Goal: Information Seeking & Learning: Compare options

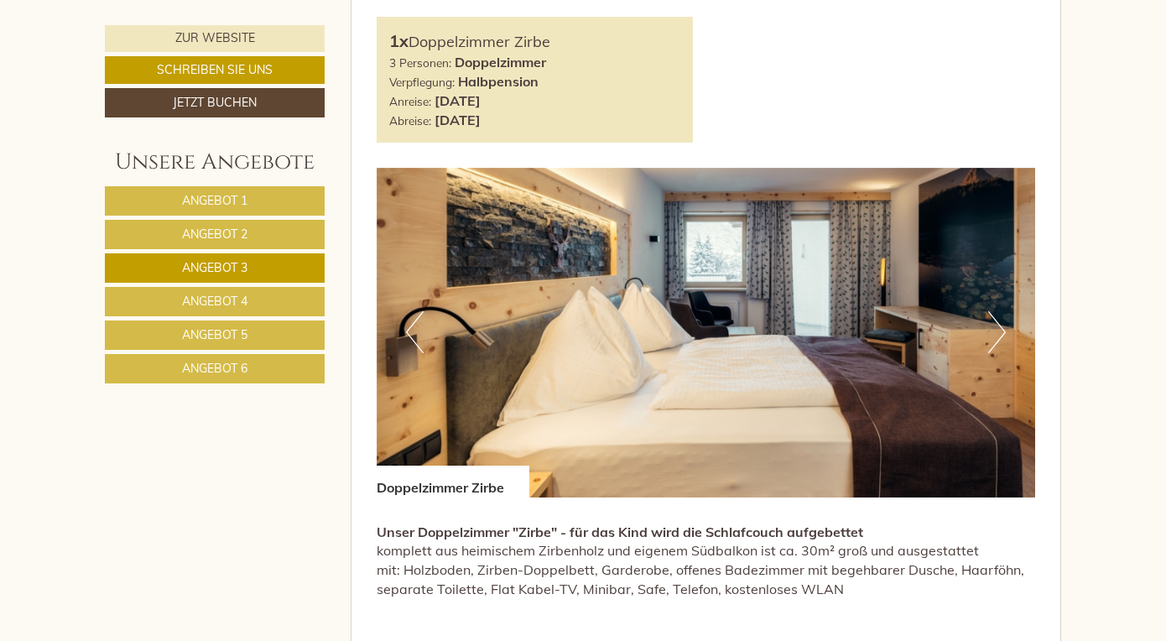
click at [243, 193] on span "Angebot 1" at bounding box center [214, 200] width 65 height 15
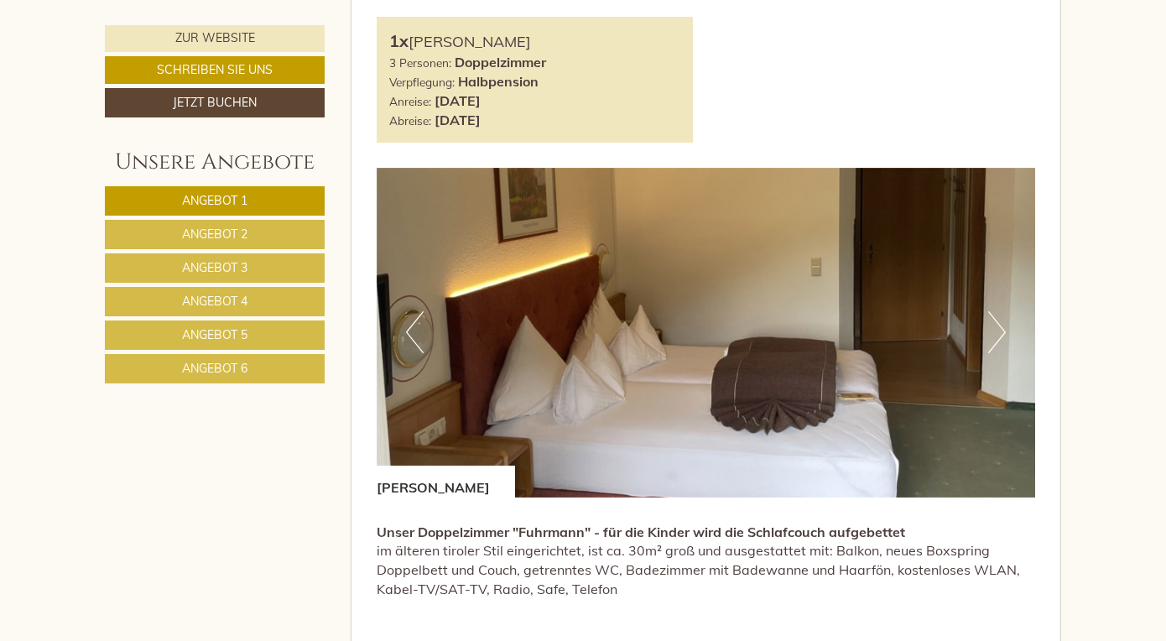
scroll to position [833, 0]
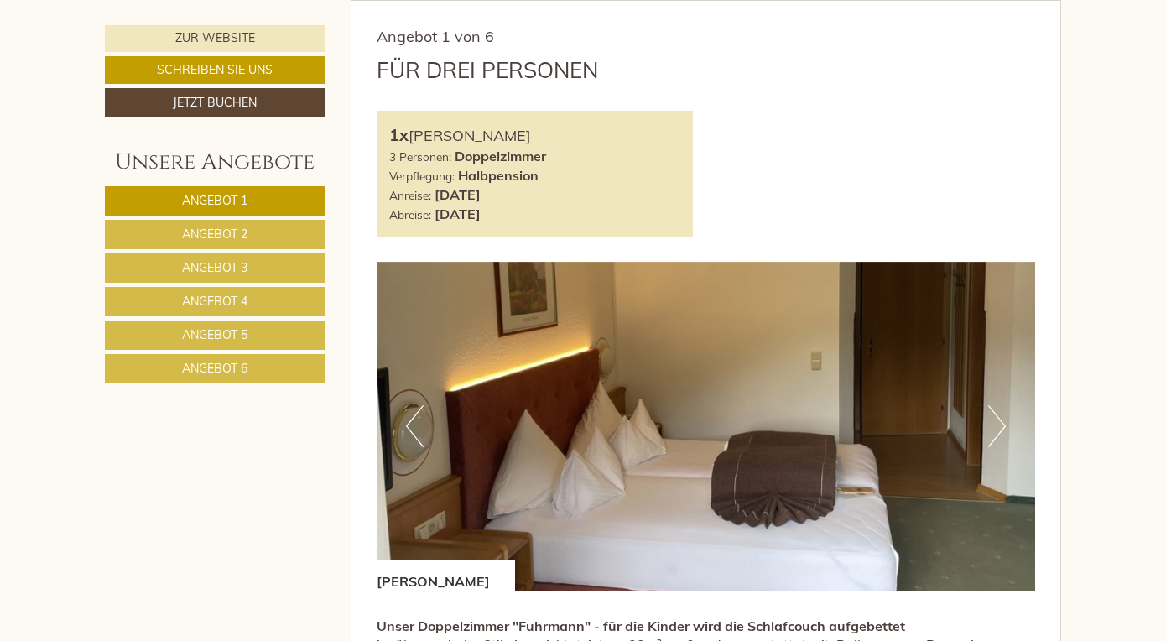
click at [255, 234] on link "Angebot 2" at bounding box center [215, 234] width 220 height 29
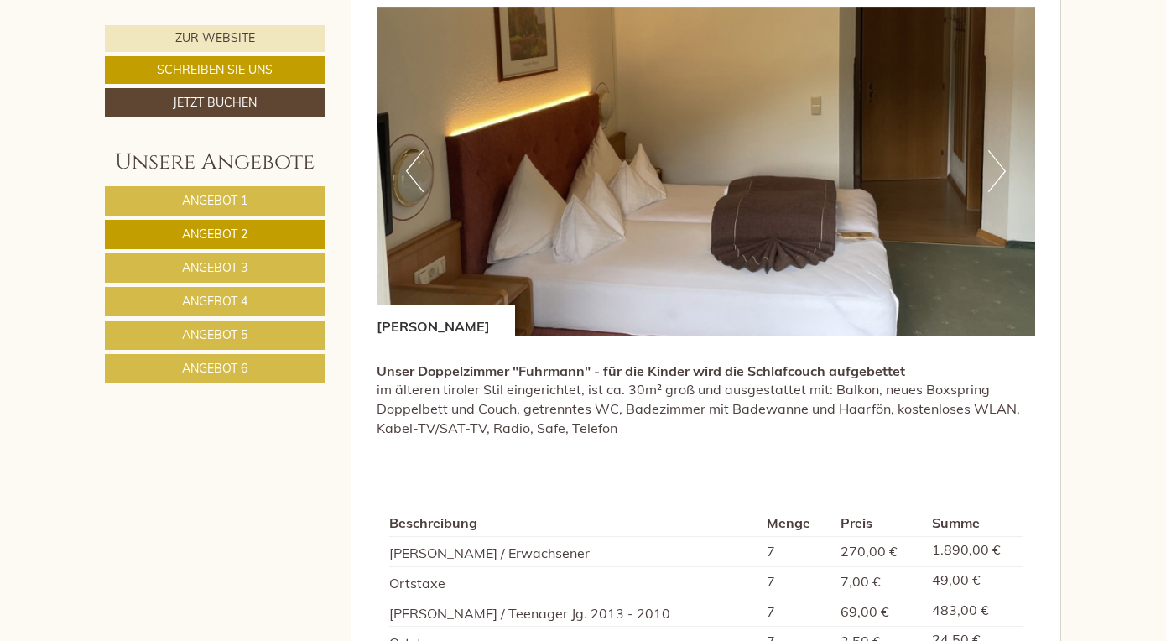
scroll to position [1152, 0]
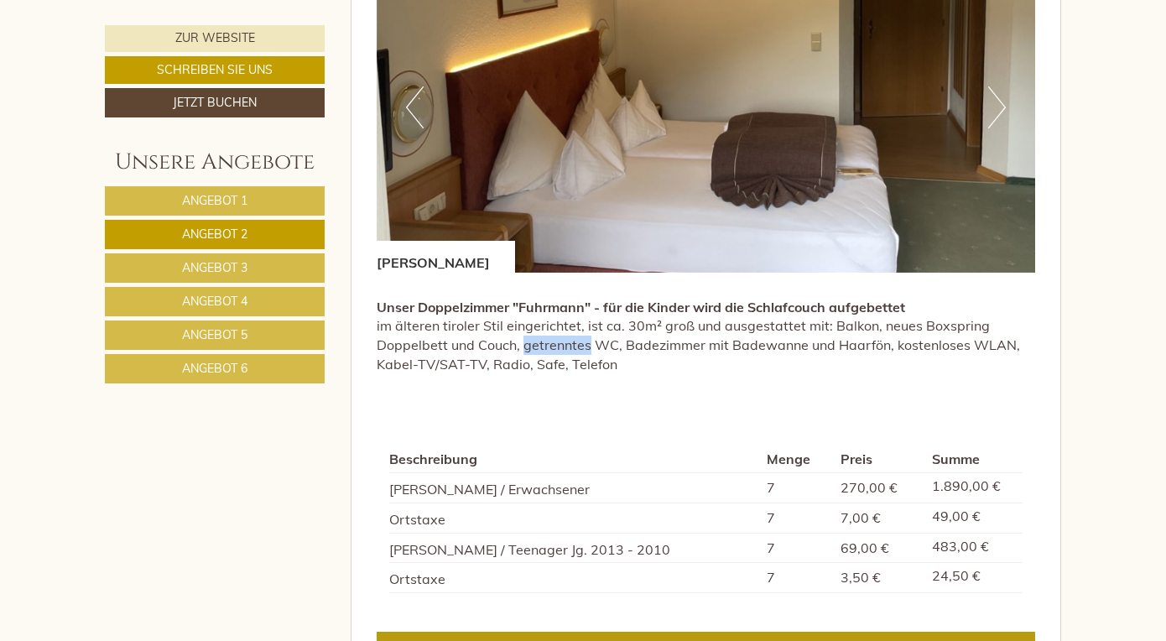
drag, startPoint x: 521, startPoint y: 345, endPoint x: 587, endPoint y: 346, distance: 66.3
click at [587, 346] on p "Unser Doppelzimmer "Fuhrmann" - für die Kinder wird die Schlafcouch aufgebettet…" at bounding box center [706, 336] width 659 height 76
copy p "getrenntes"
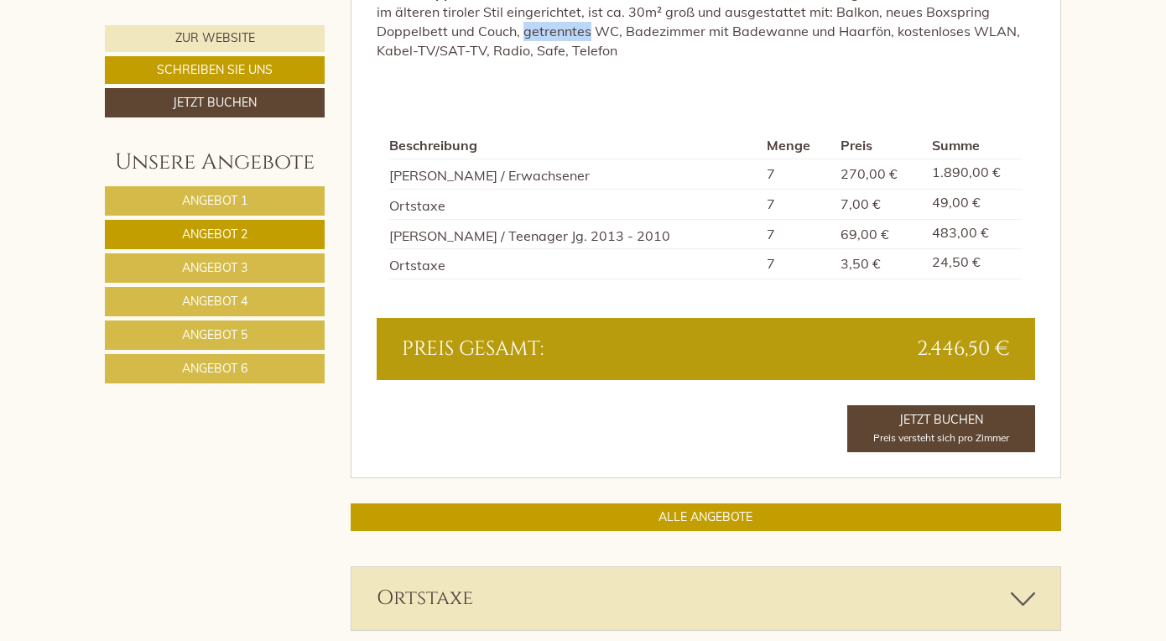
scroll to position [1470, 0]
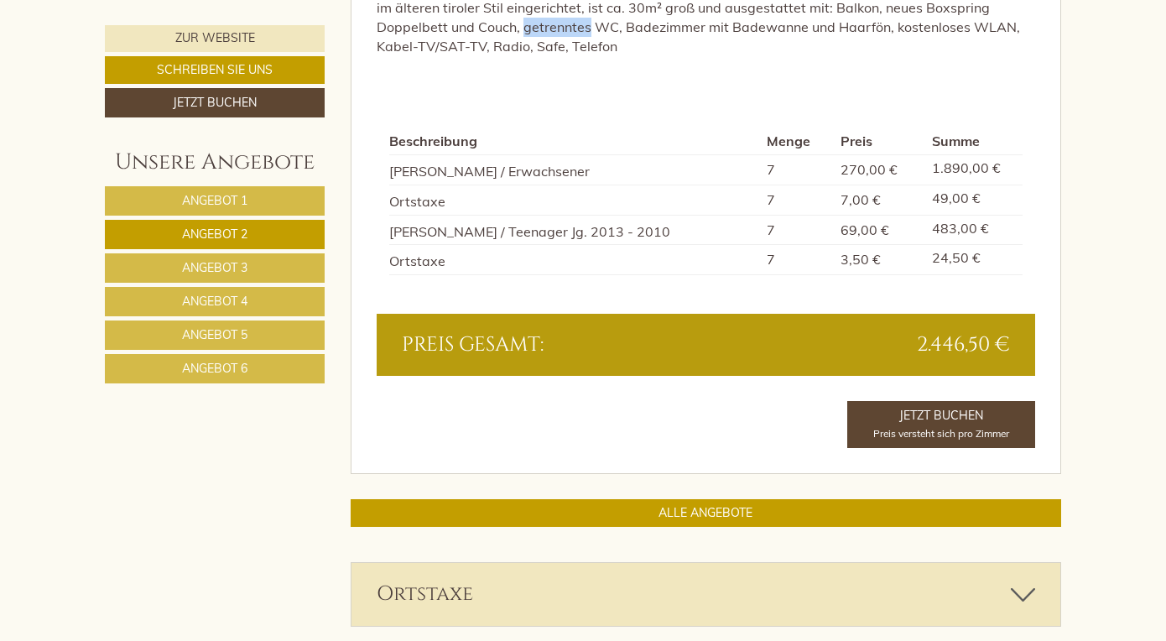
click at [226, 268] on span "Angebot 3" at bounding box center [214, 267] width 65 height 15
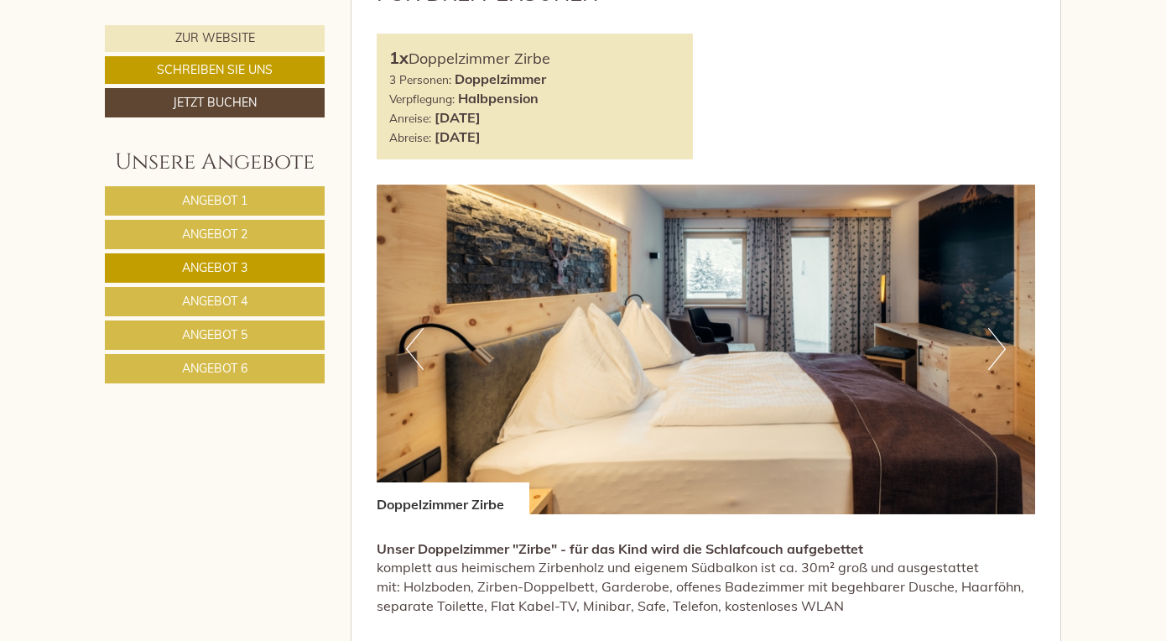
scroll to position [957, 0]
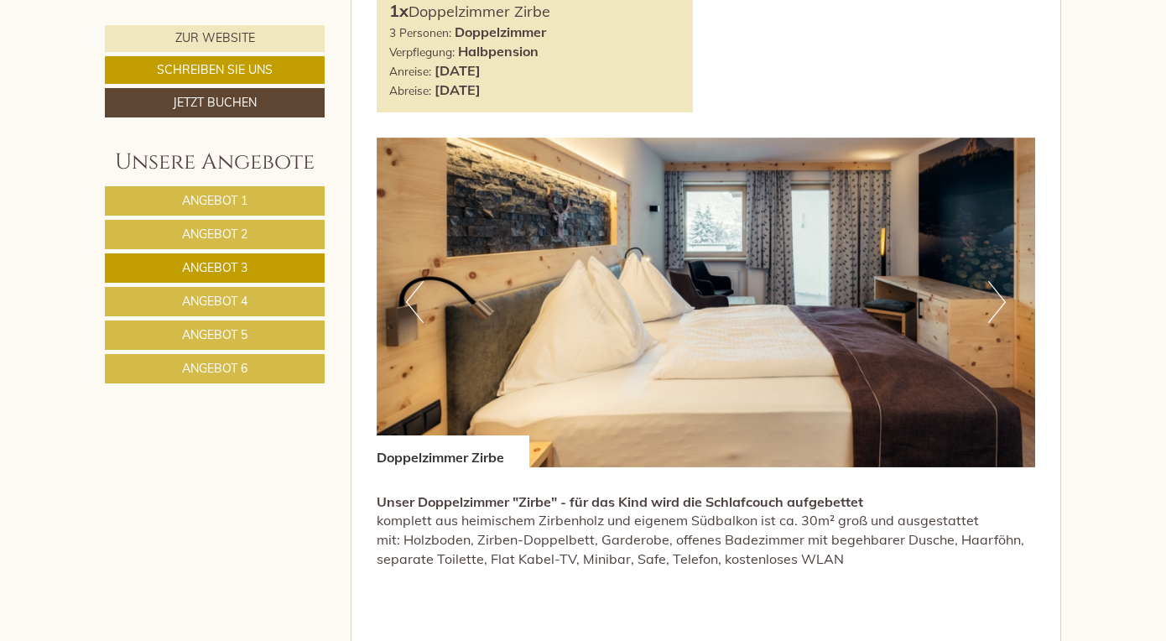
click at [1001, 294] on button "Next" at bounding box center [997, 302] width 18 height 42
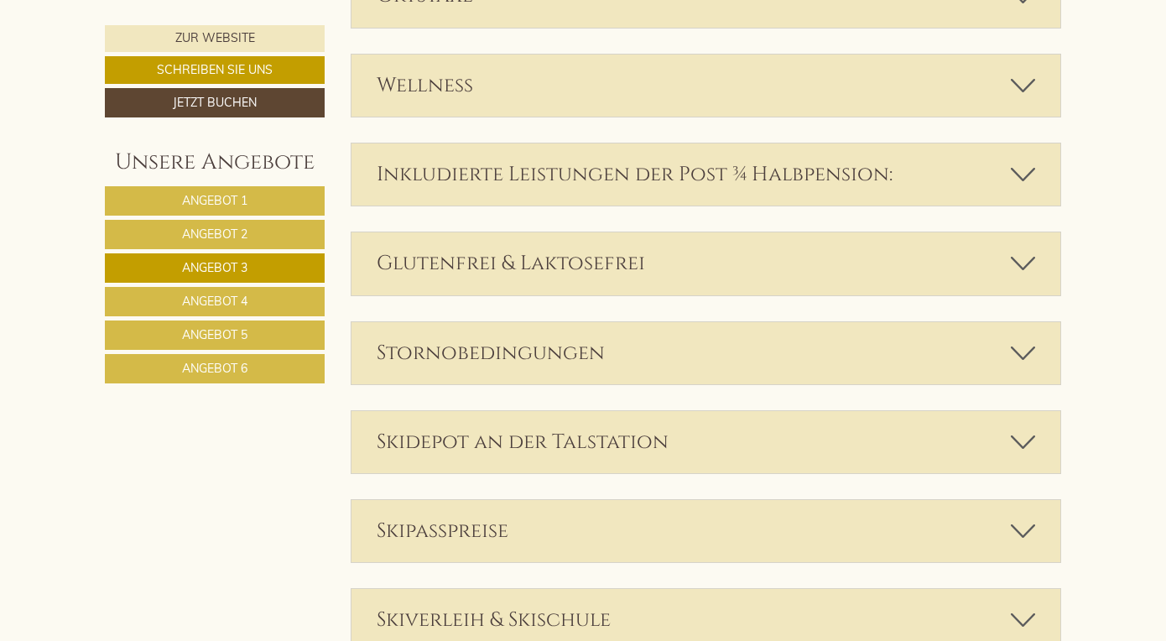
scroll to position [2067, 0]
click at [499, 358] on div "Stornobedingungen" at bounding box center [707, 354] width 710 height 62
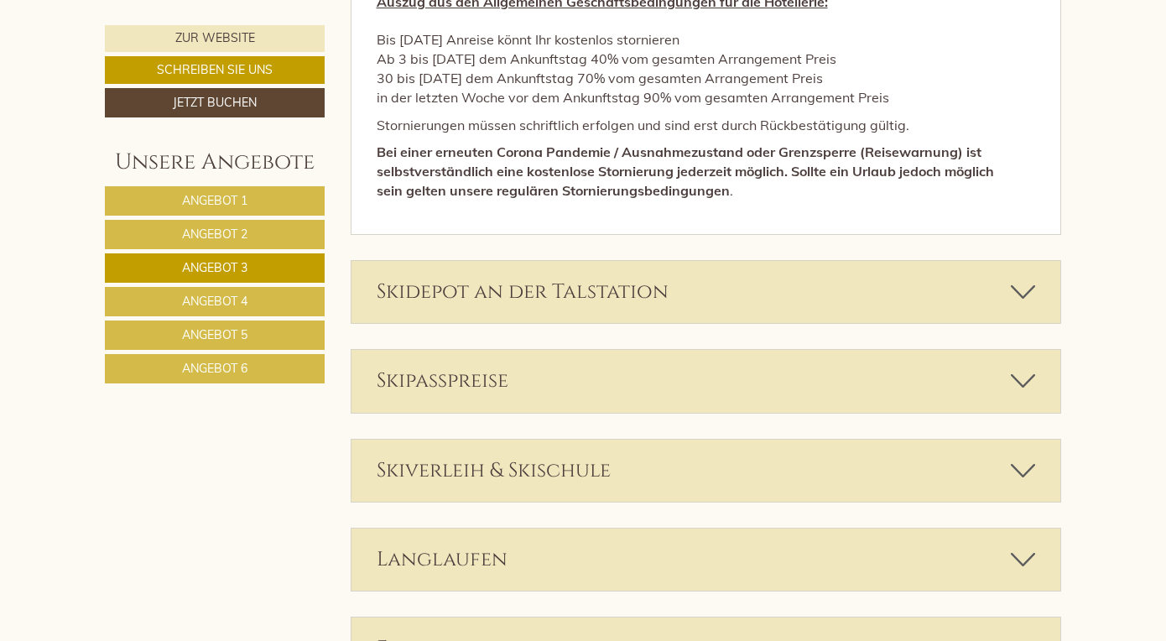
scroll to position [2403, 0]
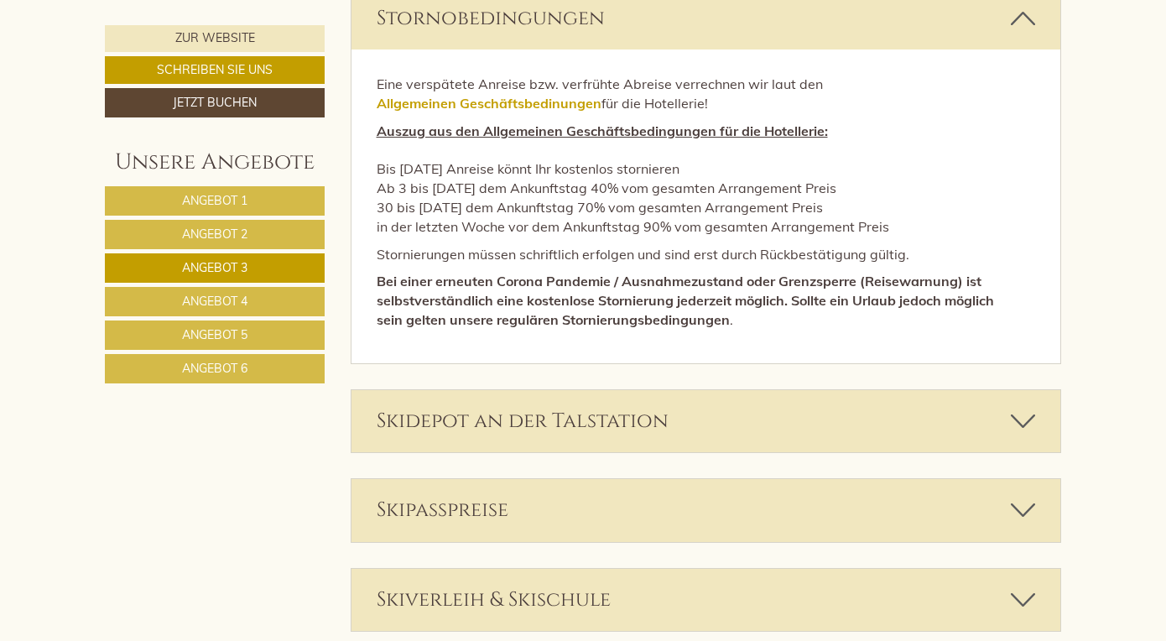
click at [701, 185] on p "Auszug aus den Allgemeinen Geschäftsbedingungen für die Hotellerie: Bis [DATE] …" at bounding box center [706, 179] width 659 height 115
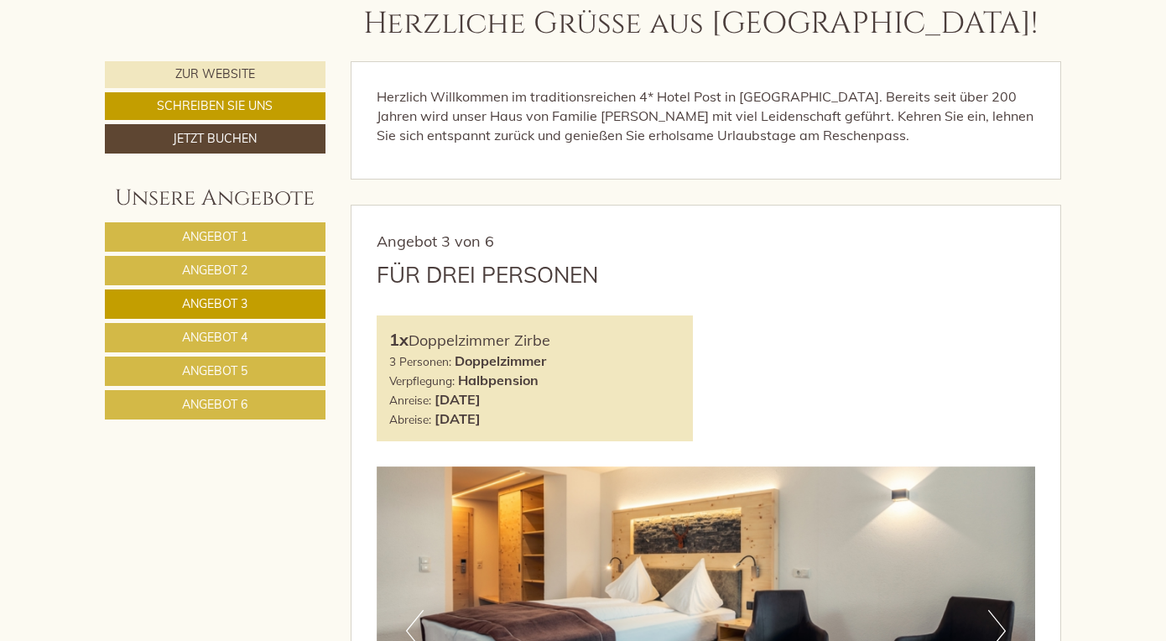
scroll to position [633, 0]
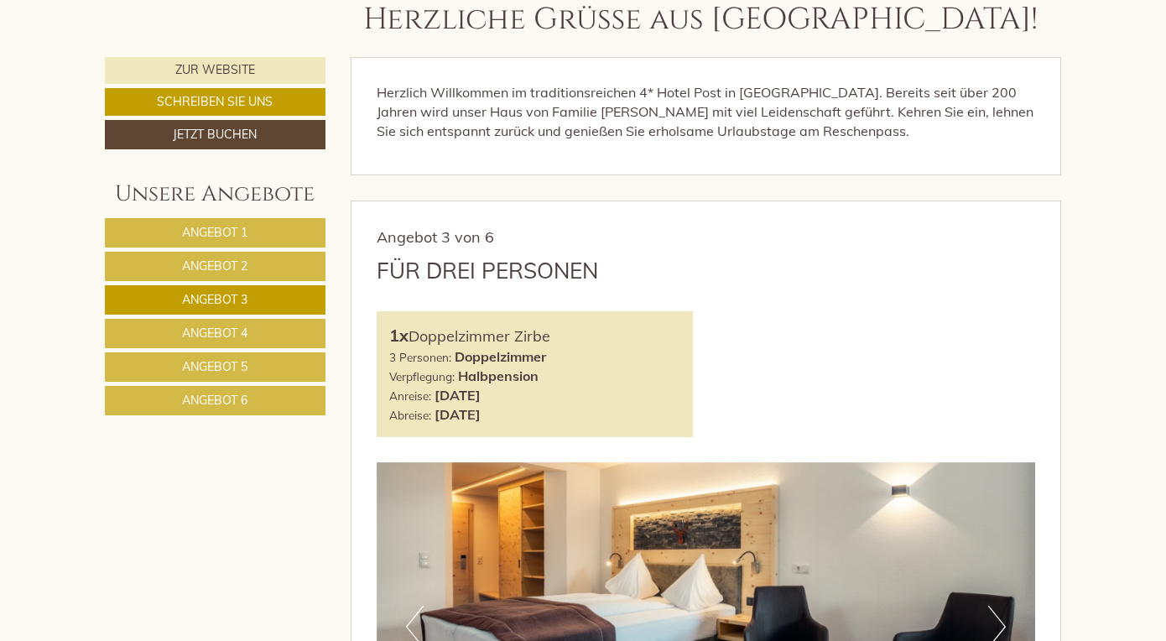
click at [255, 330] on link "Angebot 4" at bounding box center [215, 333] width 221 height 29
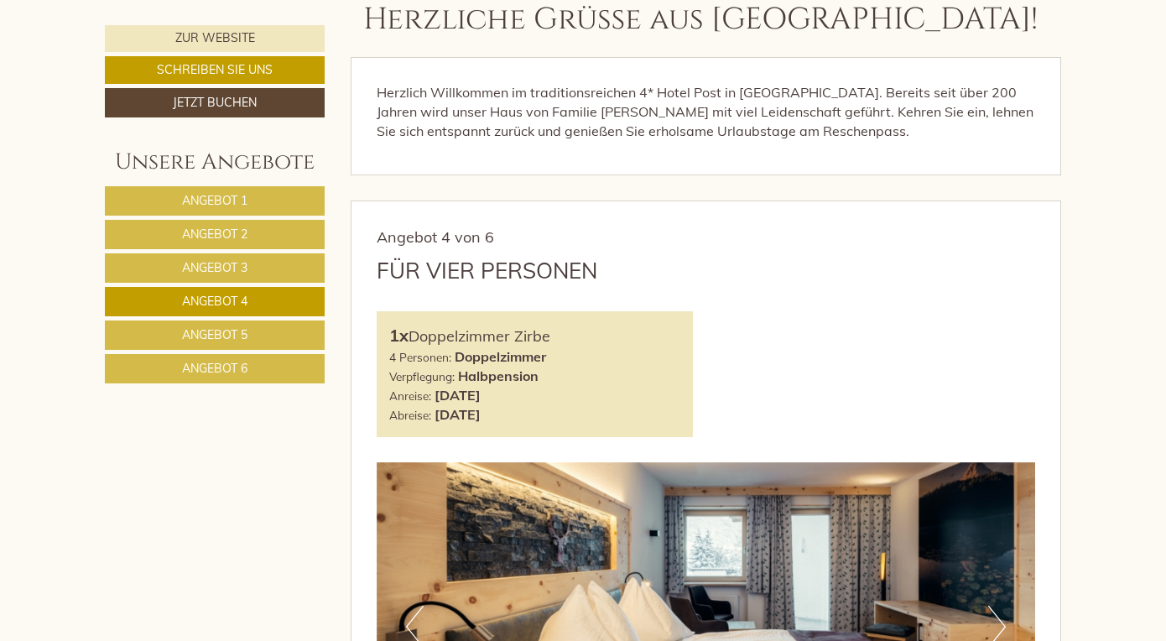
scroll to position [833, 0]
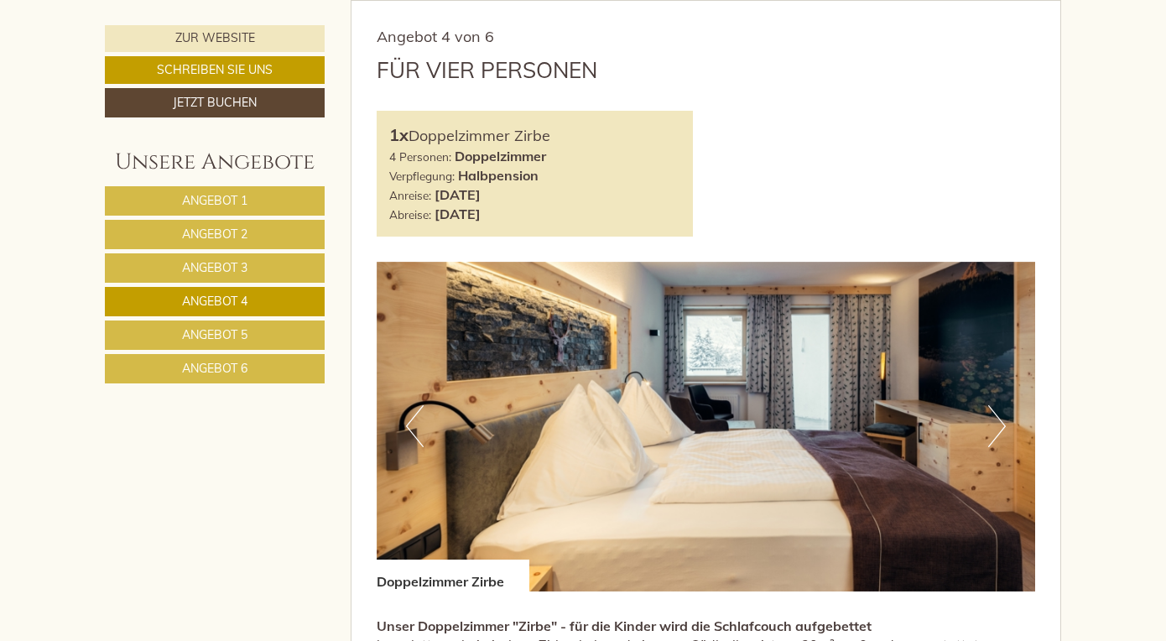
click at [261, 336] on link "Angebot 5" at bounding box center [215, 334] width 220 height 29
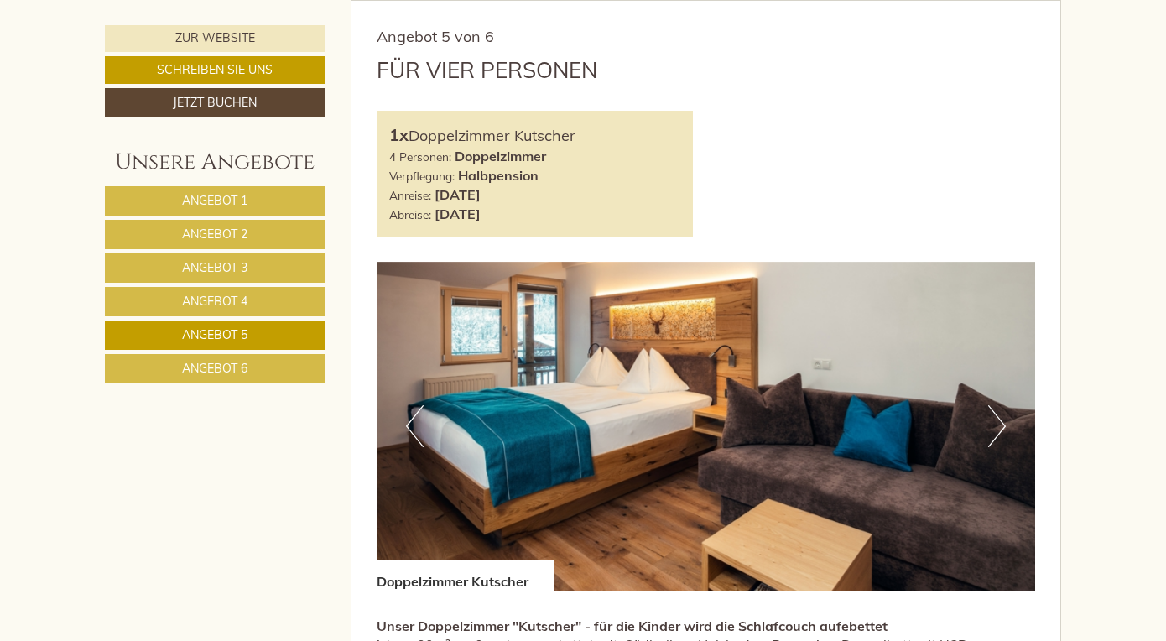
click at [250, 361] on link "Angebot 6" at bounding box center [215, 368] width 220 height 29
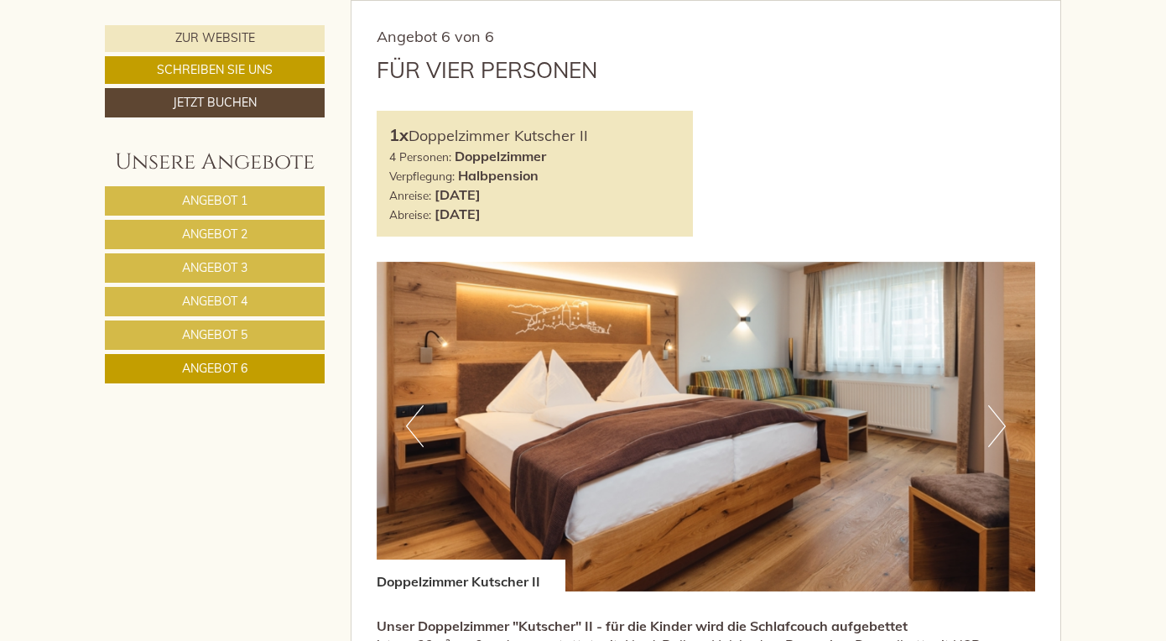
click at [250, 336] on link "Angebot 5" at bounding box center [215, 334] width 220 height 29
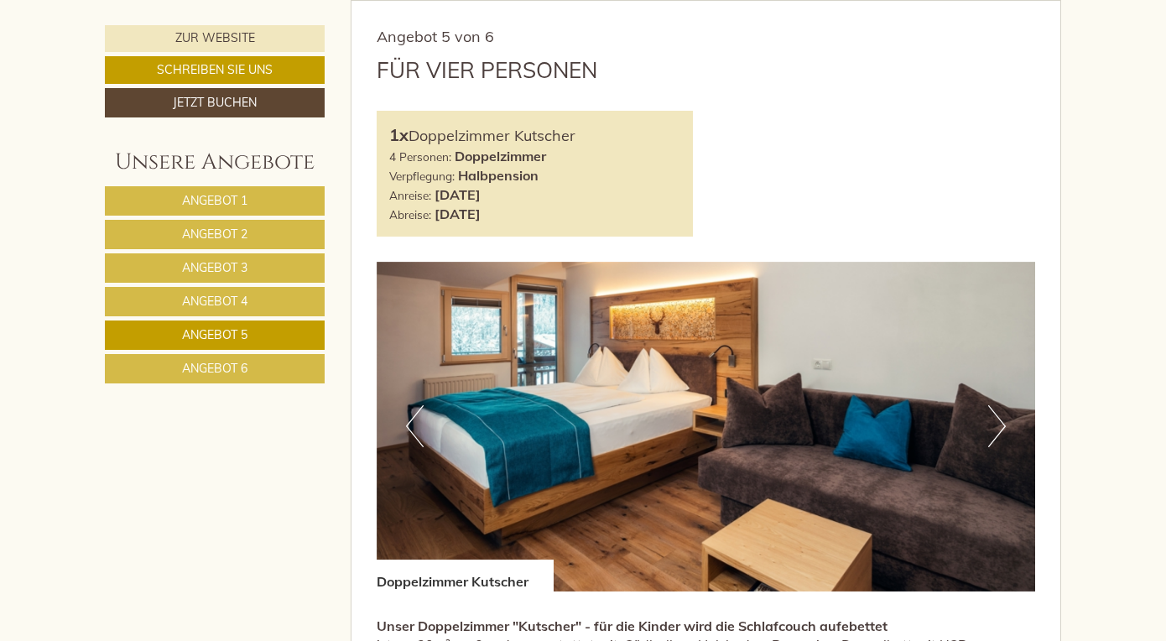
click at [248, 300] on link "Angebot 4" at bounding box center [215, 301] width 220 height 29
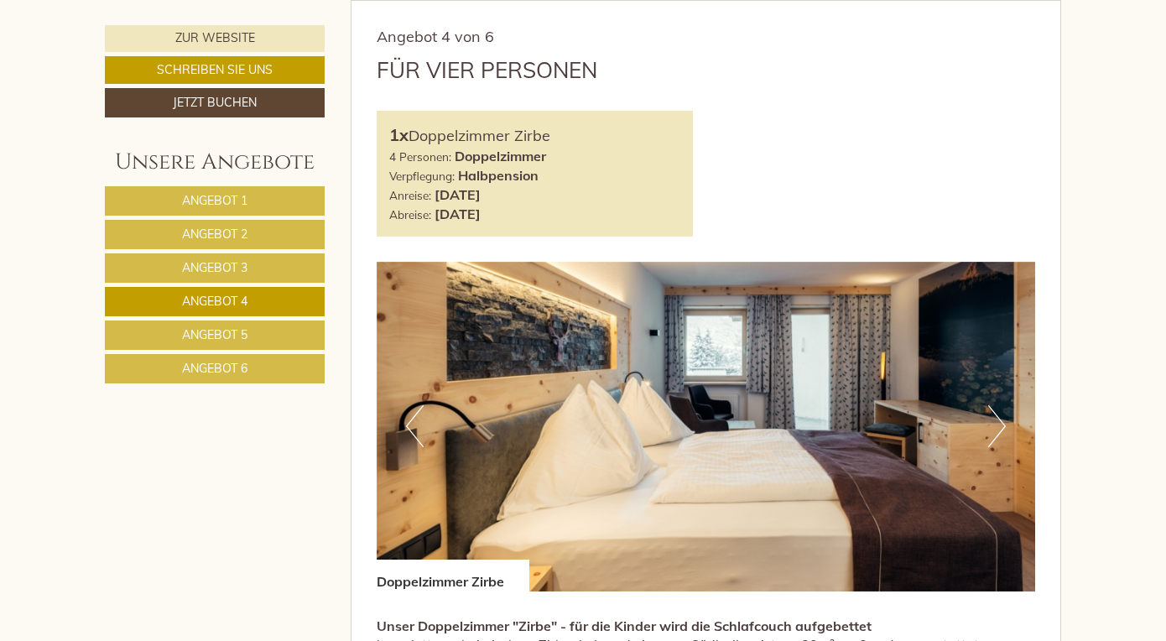
click at [253, 276] on link "Angebot 3" at bounding box center [215, 267] width 220 height 29
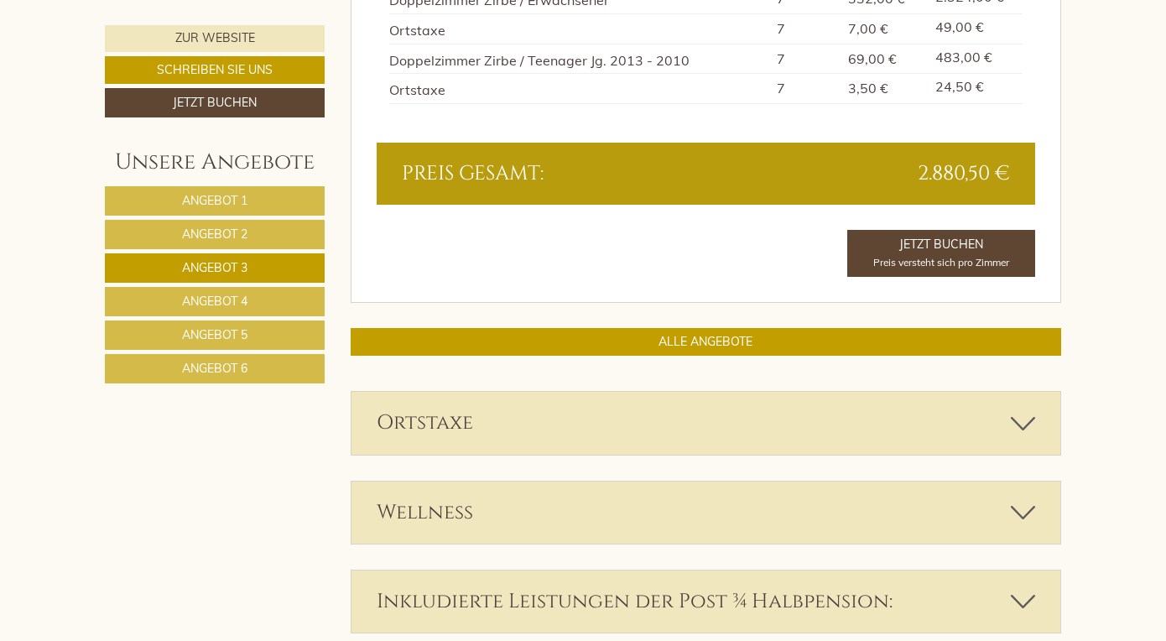
scroll to position [1639, 0]
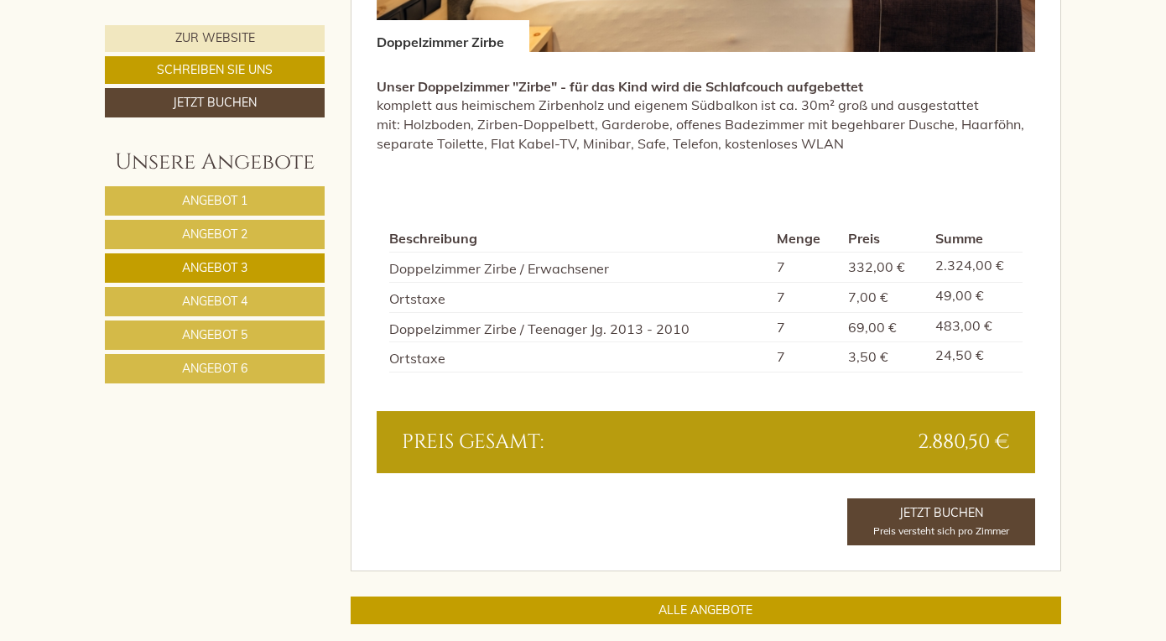
click at [249, 302] on link "Angebot 4" at bounding box center [215, 301] width 220 height 29
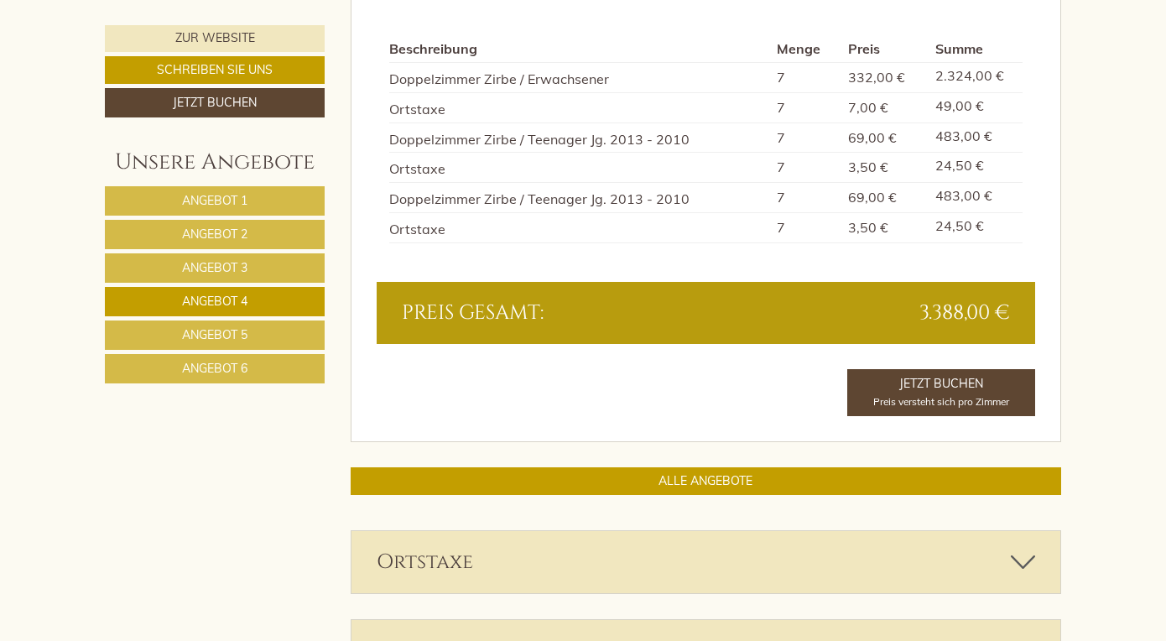
scroll to position [1560, 0]
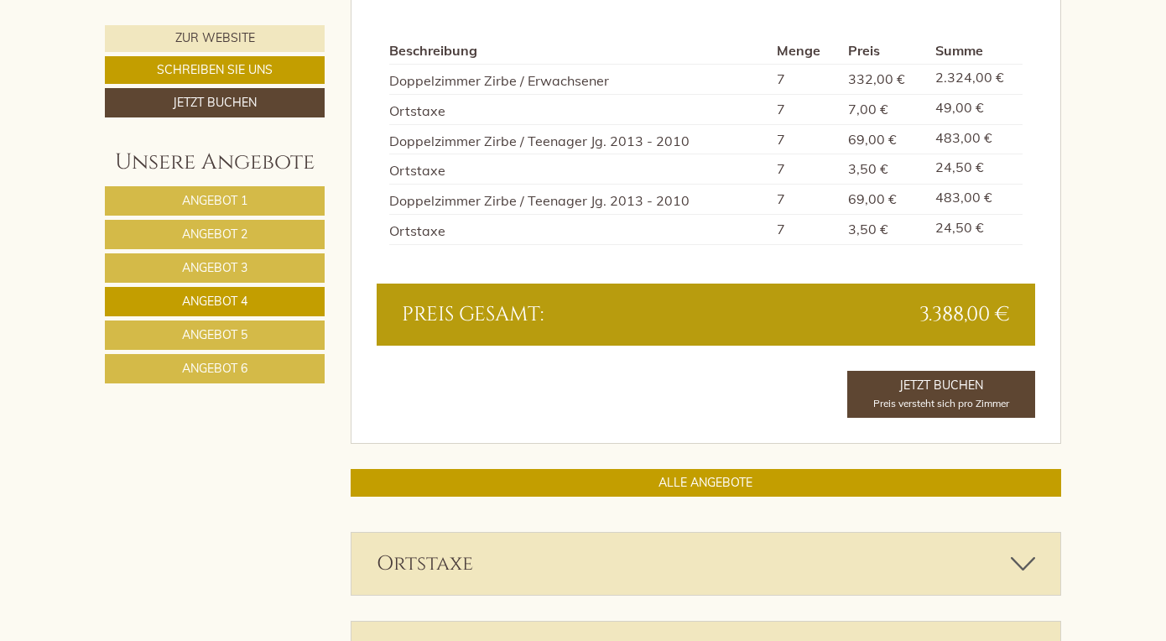
click at [225, 332] on span "Angebot 5" at bounding box center [214, 334] width 65 height 15
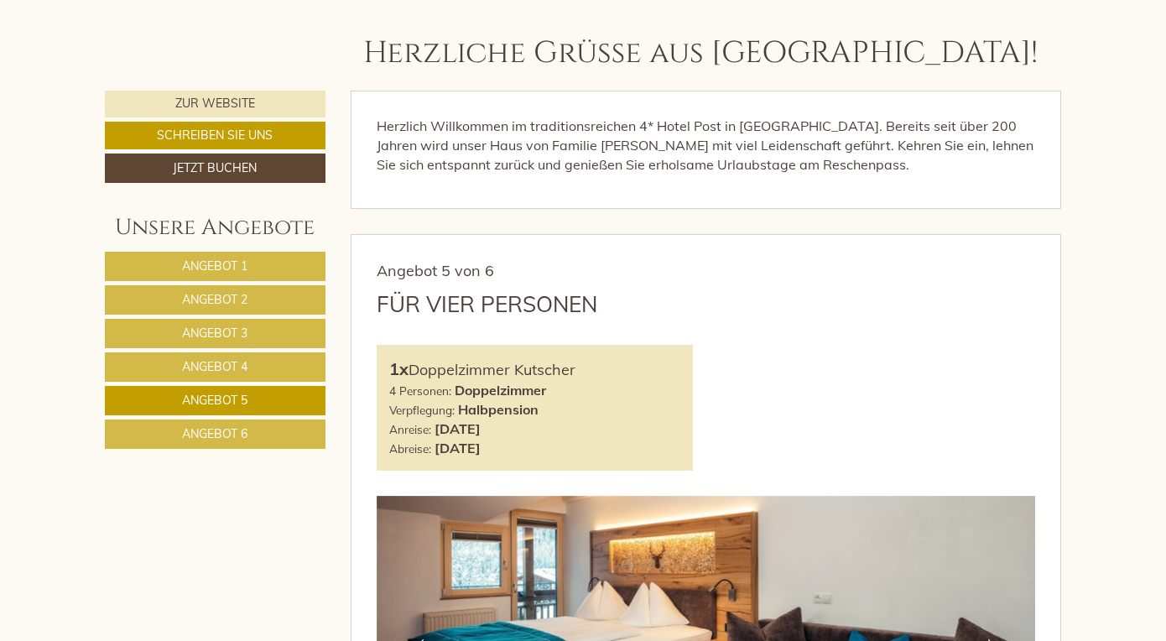
scroll to position [603, 0]
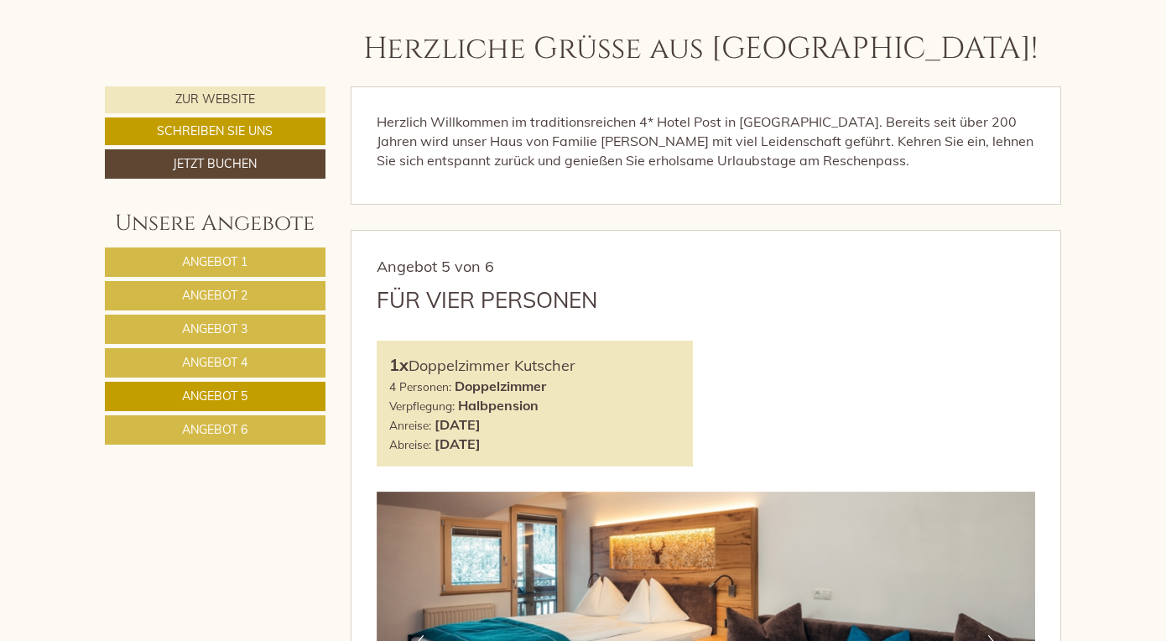
click at [252, 326] on link "Angebot 3" at bounding box center [215, 329] width 221 height 29
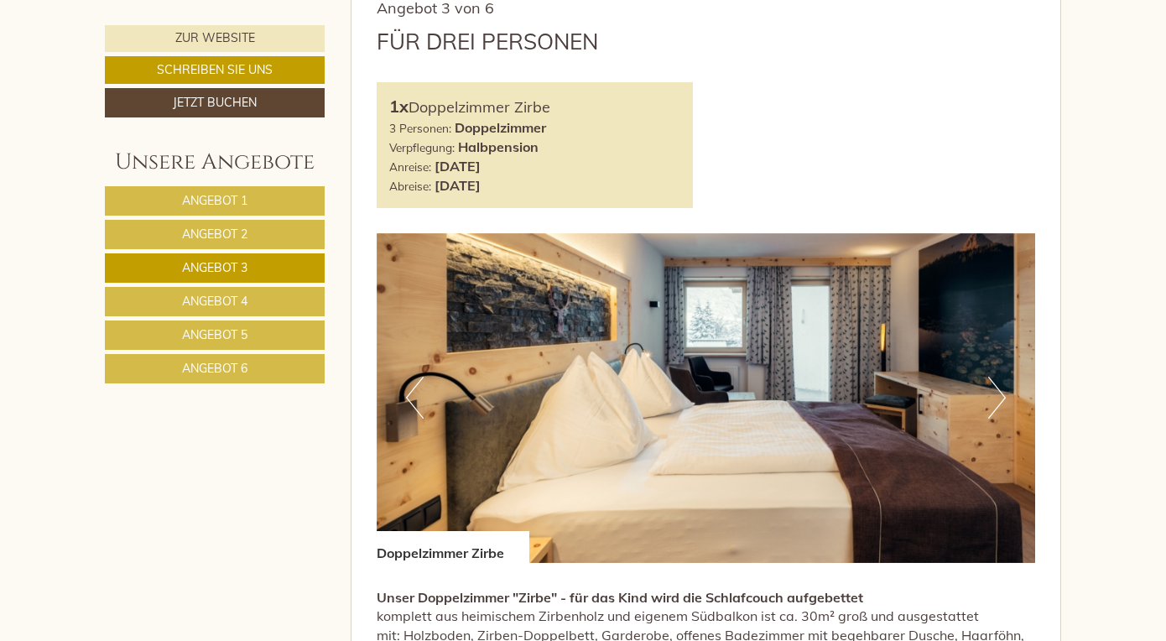
scroll to position [861, 0]
click at [1002, 397] on button "Next" at bounding box center [997, 399] width 18 height 42
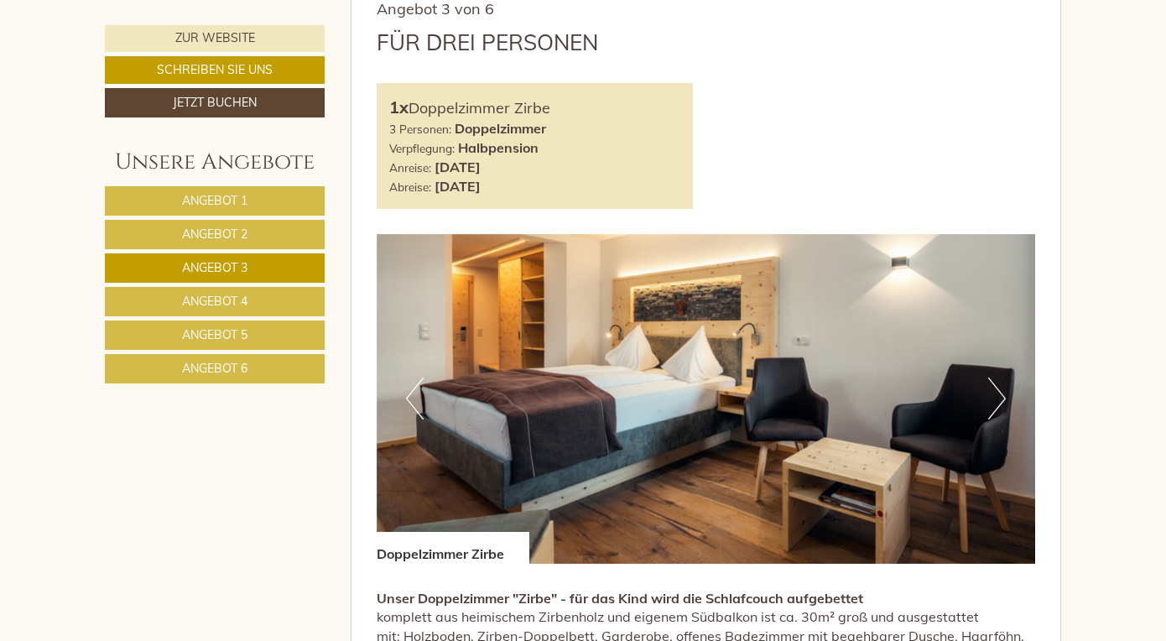
click at [1001, 398] on button "Next" at bounding box center [997, 399] width 18 height 42
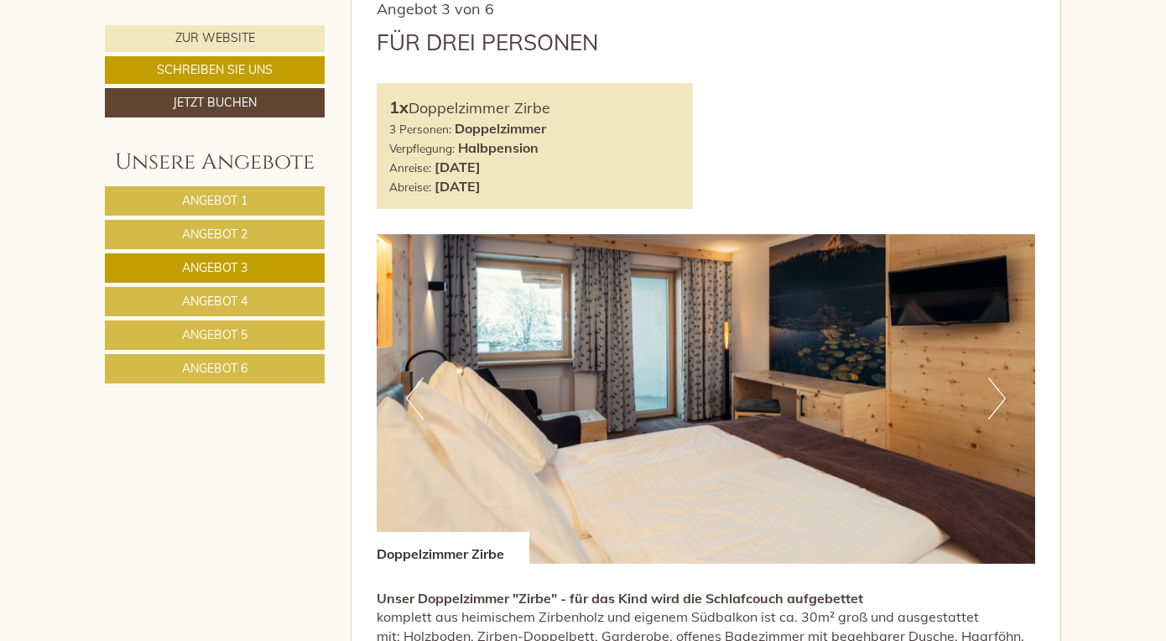
click at [1001, 398] on button "Next" at bounding box center [997, 399] width 18 height 42
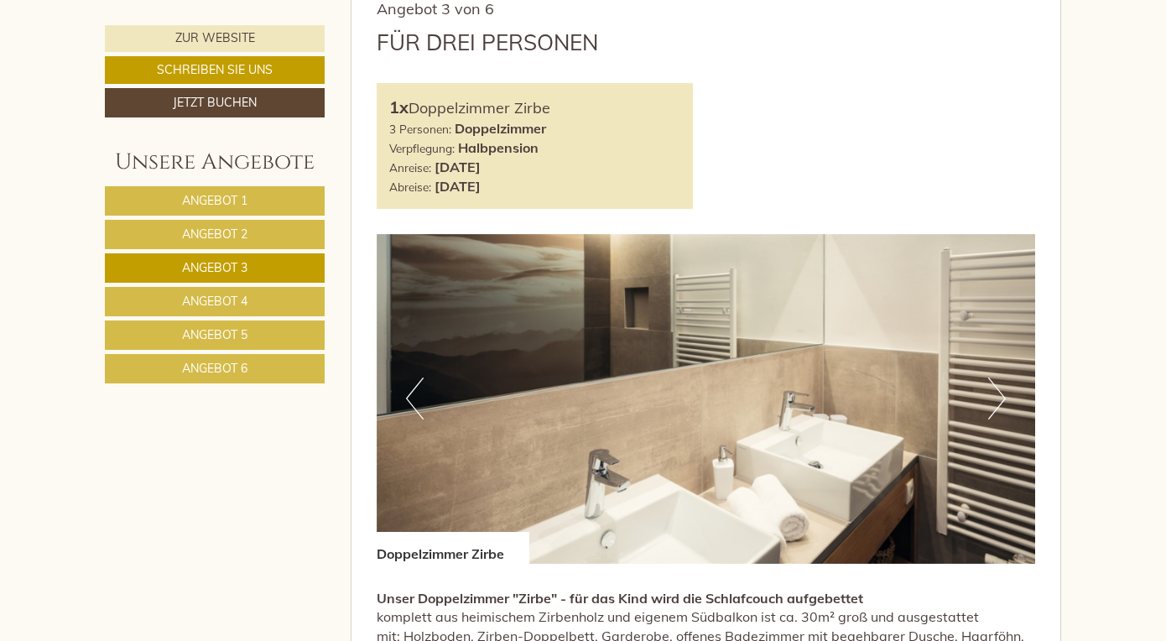
click at [1001, 398] on button "Next" at bounding box center [997, 399] width 18 height 42
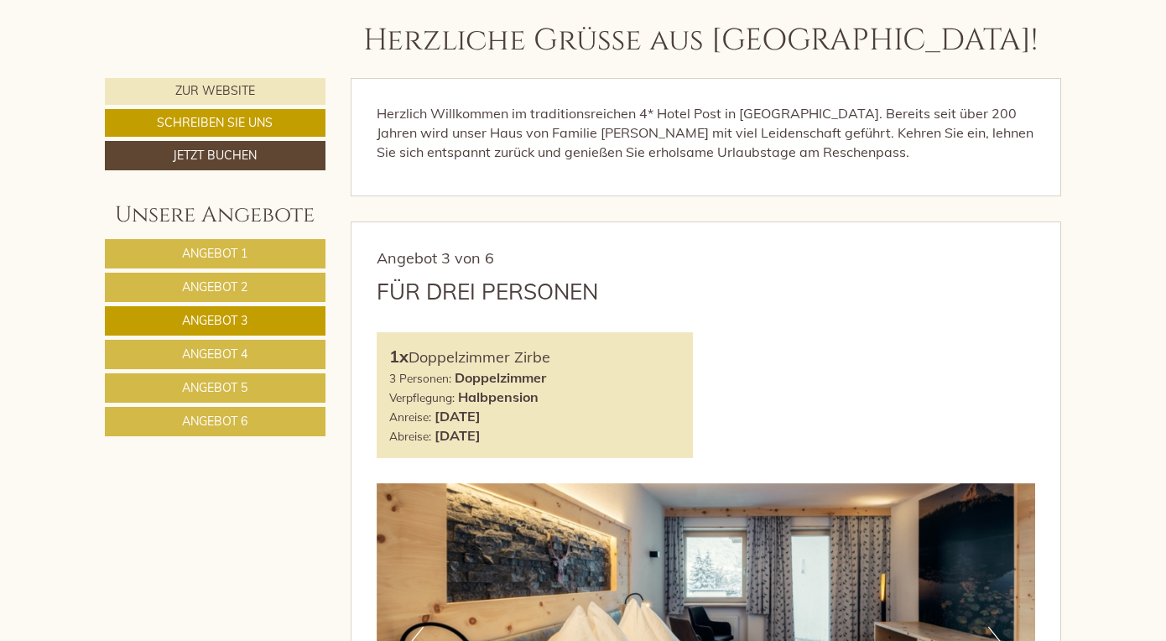
scroll to position [753, 0]
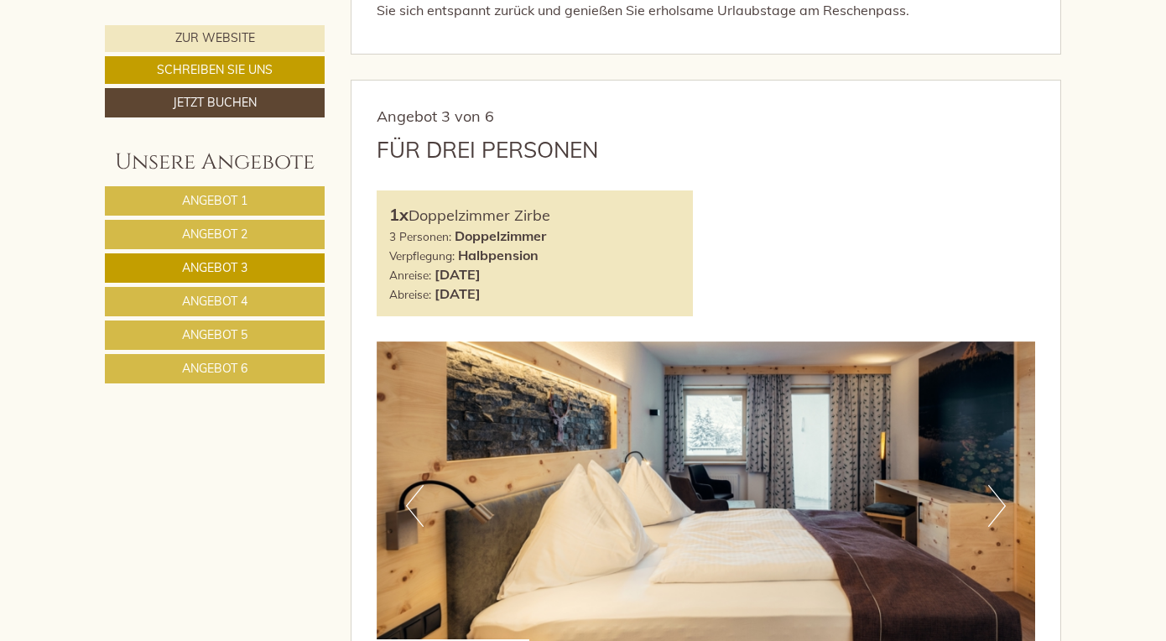
click at [239, 219] on nav "Angebot 1 Angebot 2 Angebot 3 Angebot 4 Angebot 5 Angebot 6" at bounding box center [217, 284] width 225 height 197
click at [262, 199] on link "Angebot 1" at bounding box center [215, 200] width 220 height 29
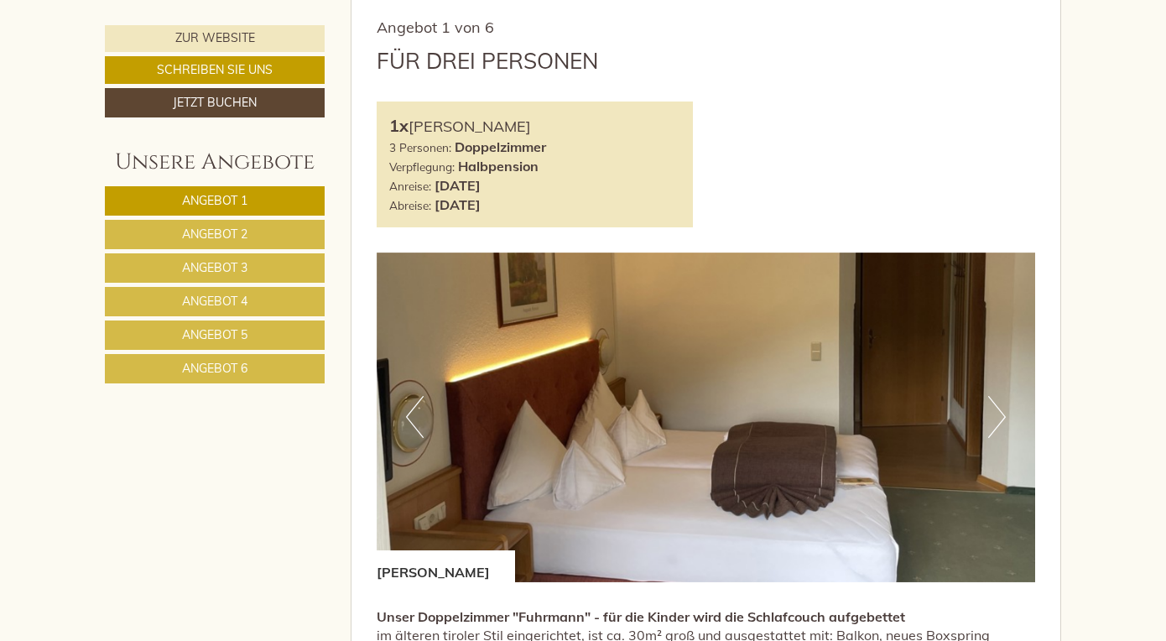
scroll to position [851, 0]
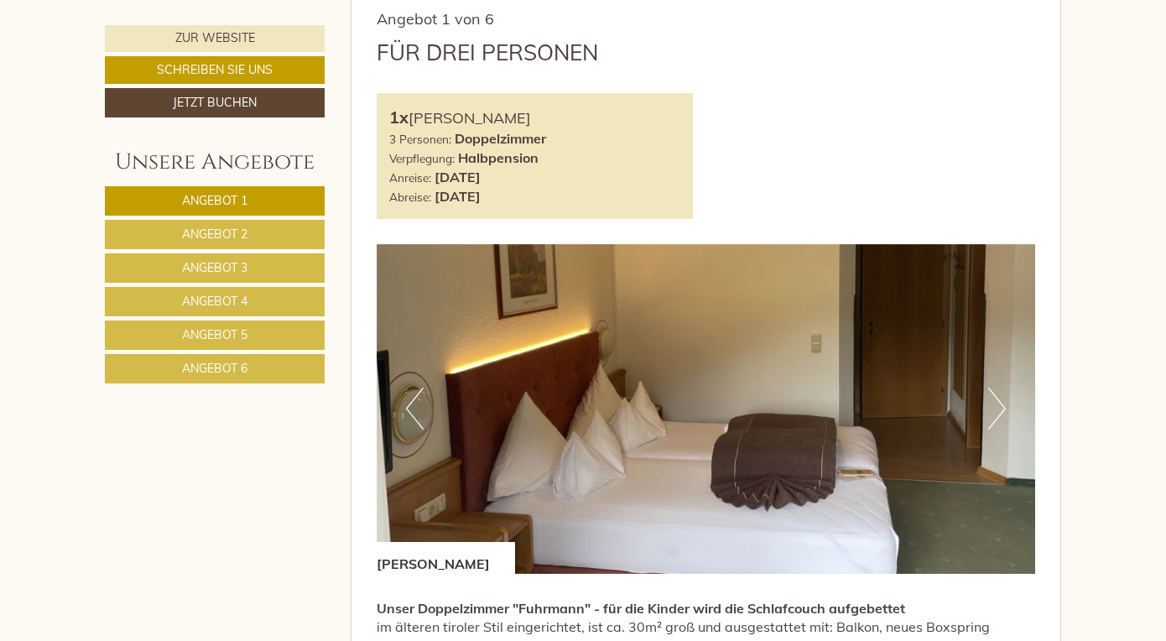
click at [227, 246] on link "Angebot 2" at bounding box center [215, 234] width 220 height 29
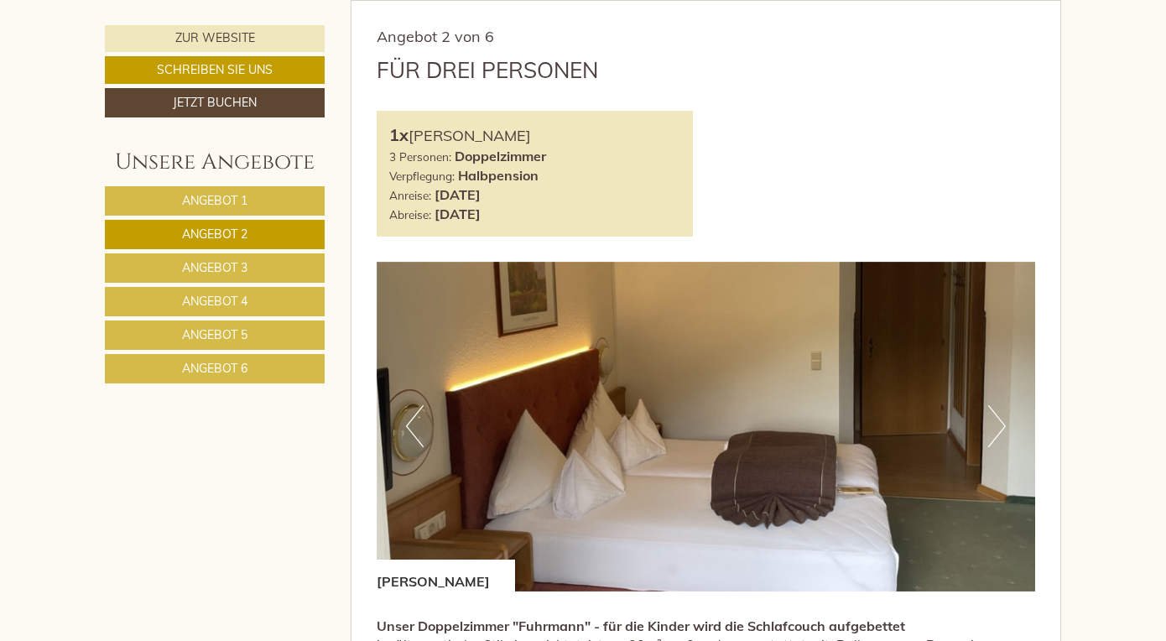
click at [227, 262] on span "Angebot 3" at bounding box center [214, 267] width 65 height 15
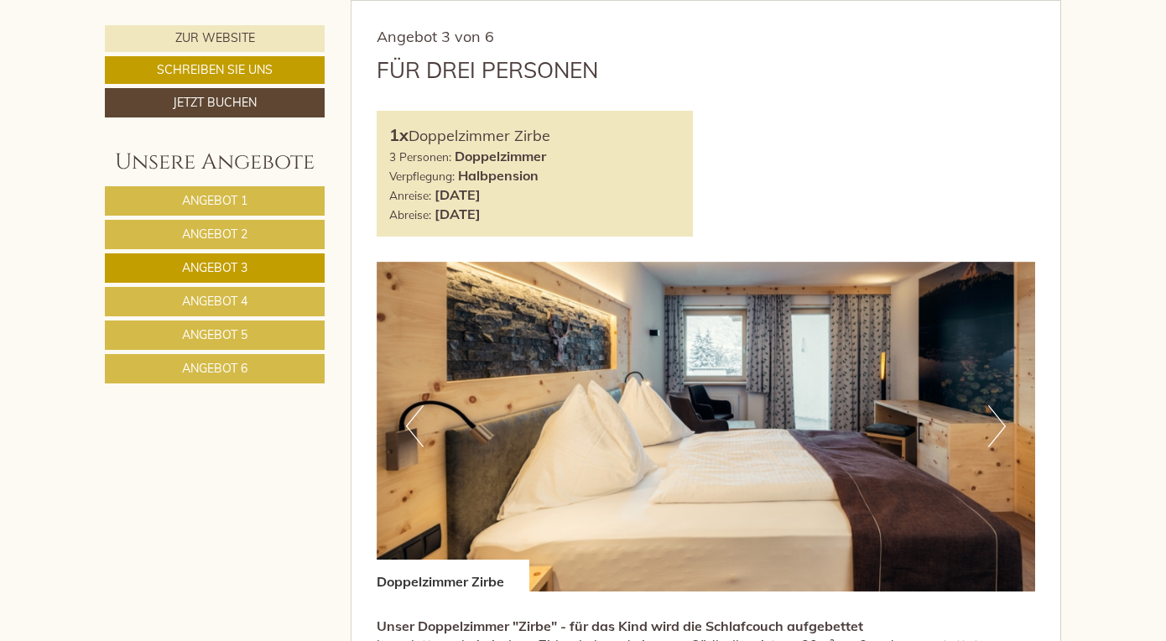
click at [256, 304] on link "Angebot 4" at bounding box center [215, 301] width 220 height 29
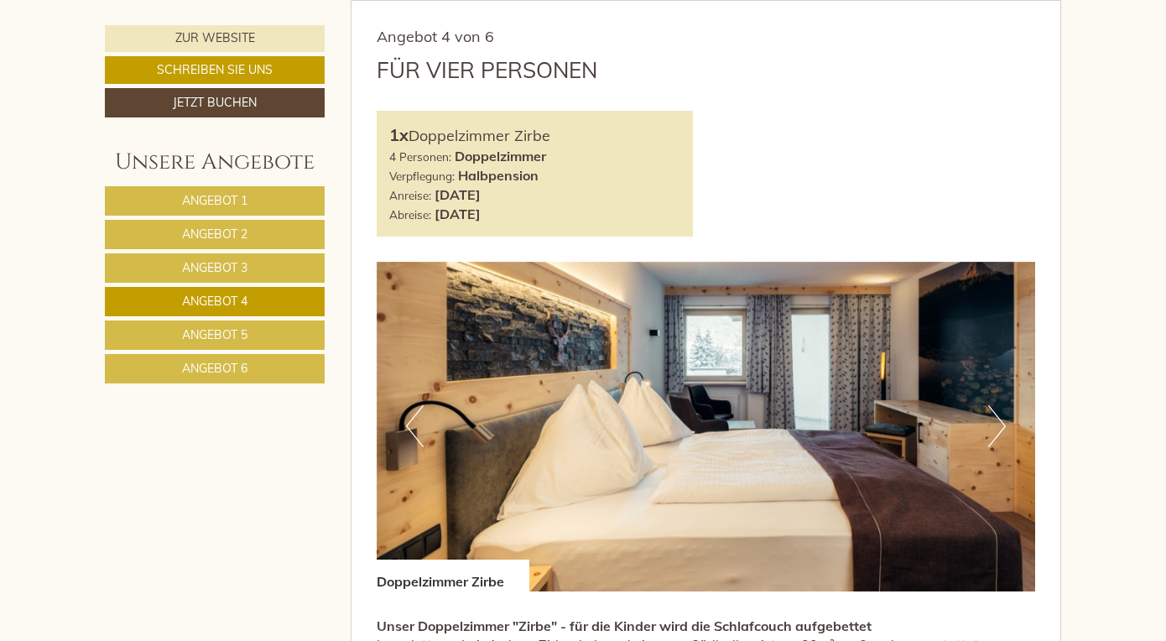
click at [235, 343] on link "Angebot 5" at bounding box center [215, 334] width 220 height 29
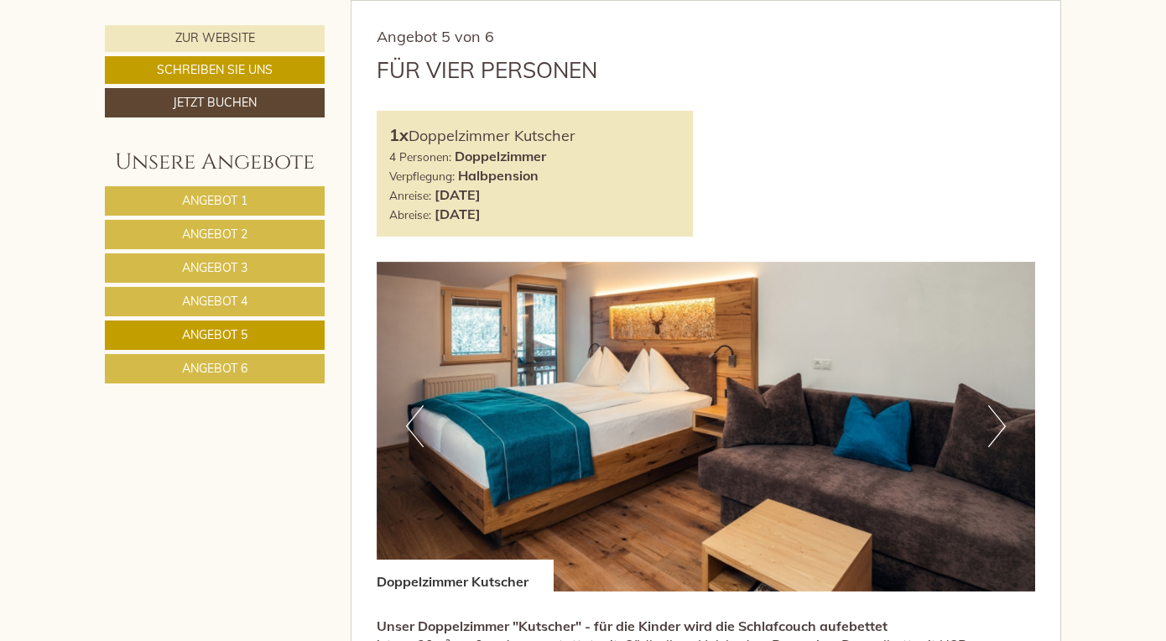
click at [229, 372] on span "Angebot 6" at bounding box center [214, 368] width 65 height 15
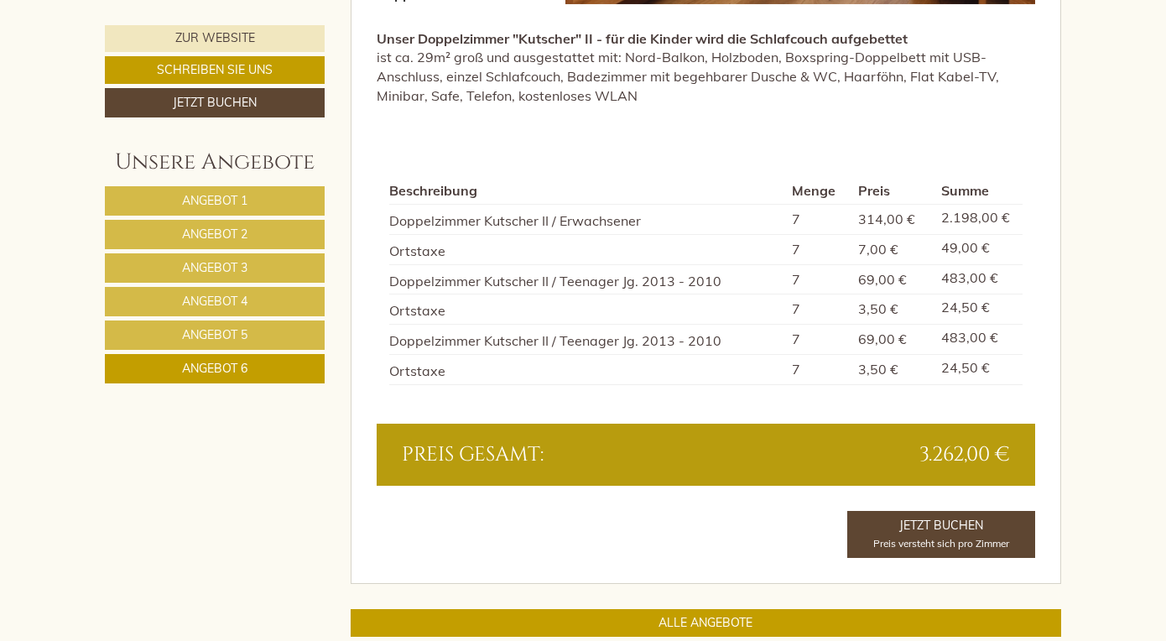
scroll to position [1848, 0]
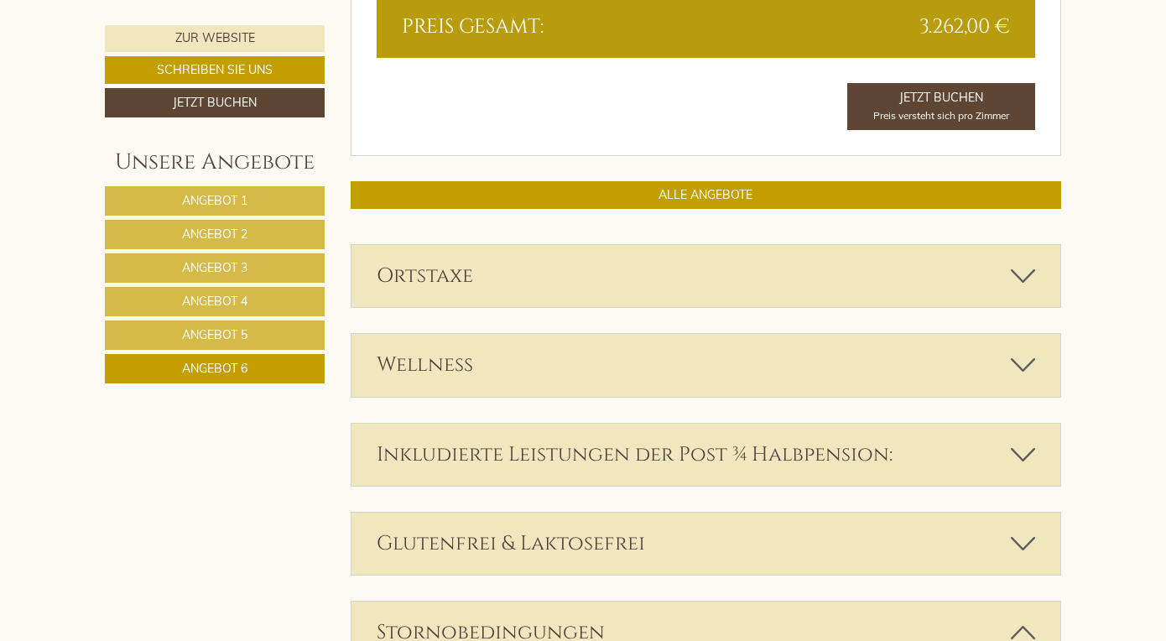
click at [254, 339] on link "Angebot 5" at bounding box center [215, 334] width 220 height 29
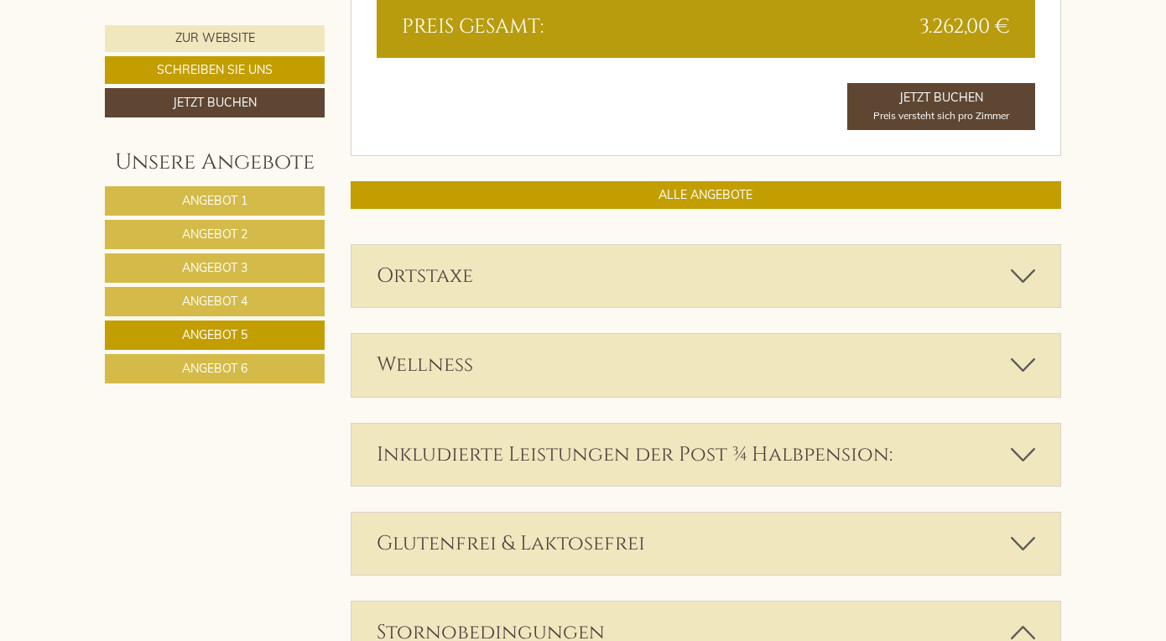
scroll to position [833, 0]
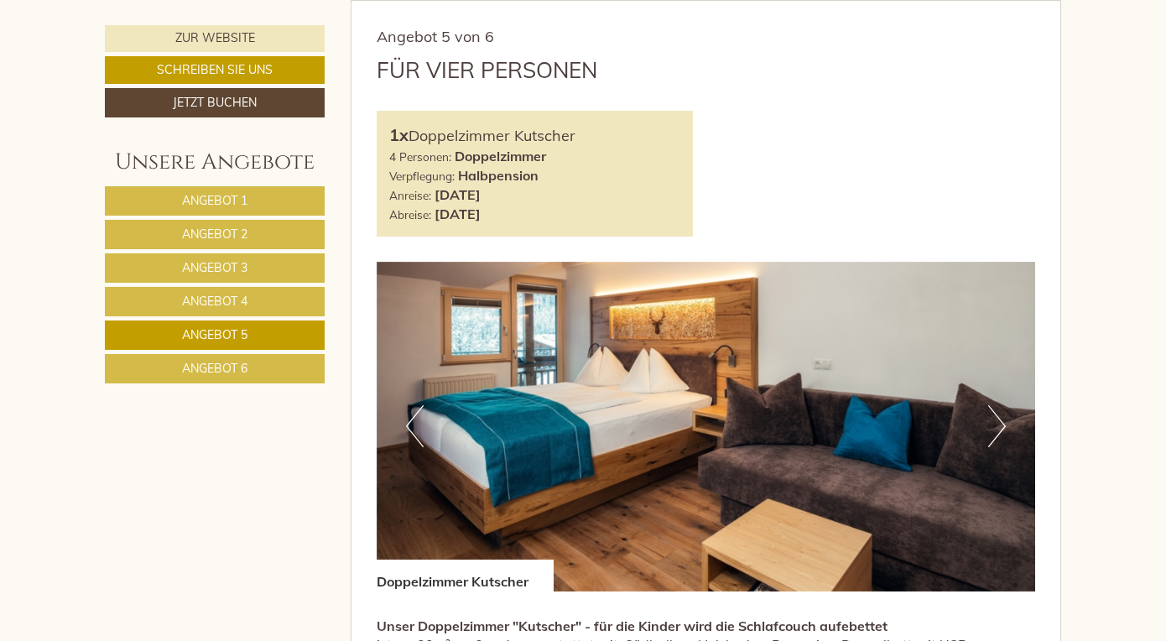
click at [237, 370] on span "Angebot 6" at bounding box center [214, 368] width 65 height 15
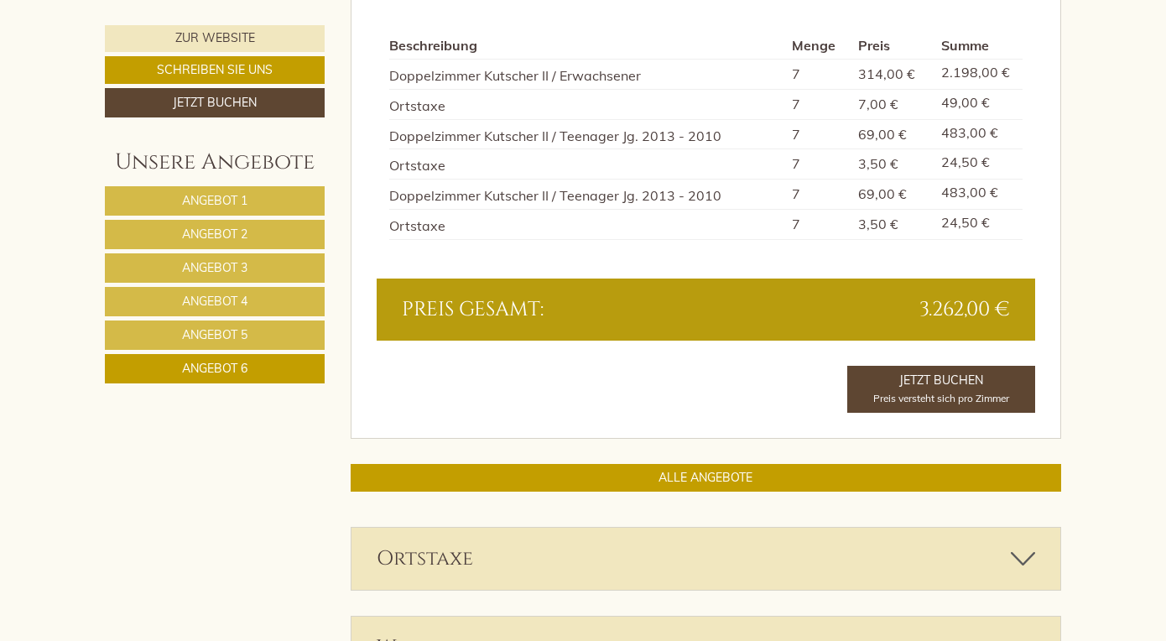
scroll to position [1576, 0]
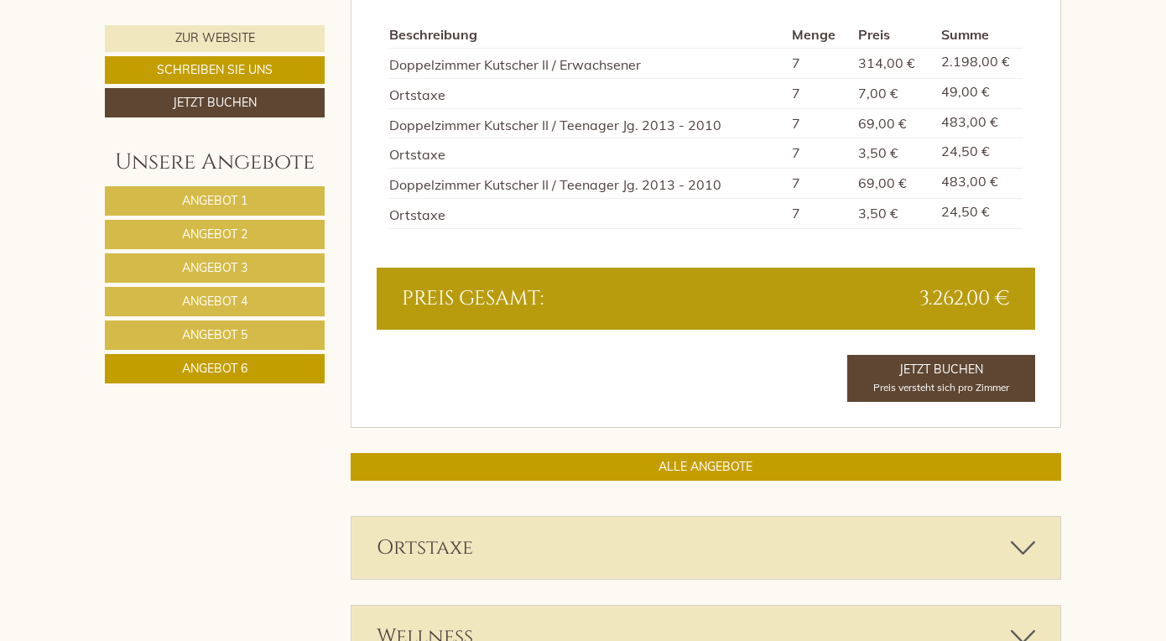
click at [235, 336] on span "Angebot 5" at bounding box center [214, 334] width 65 height 15
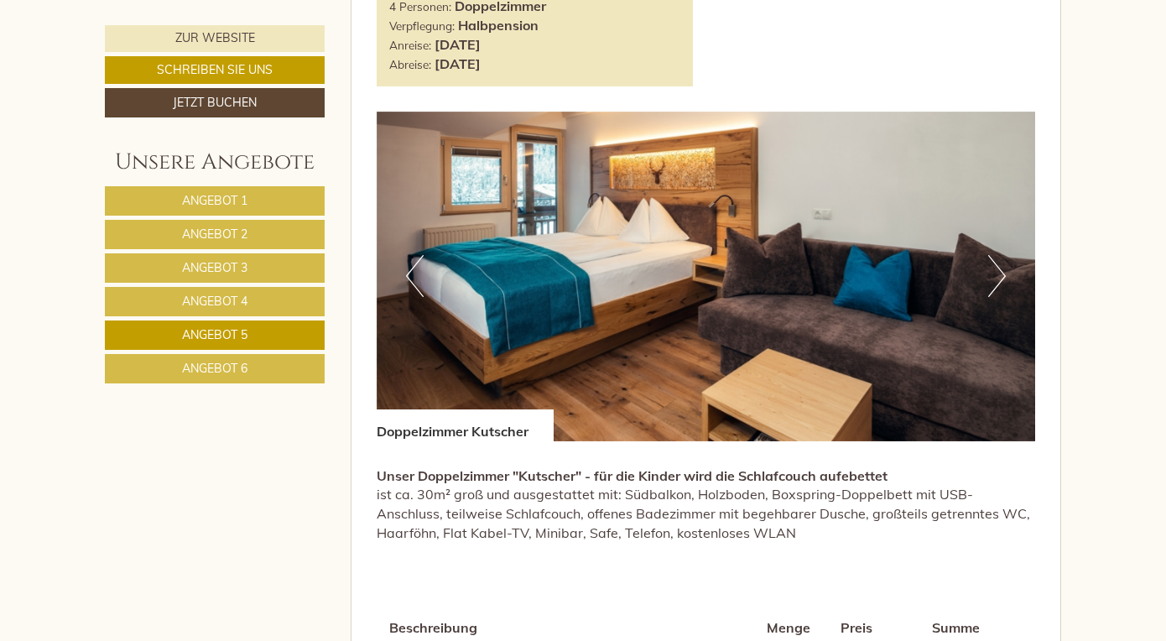
scroll to position [982, 0]
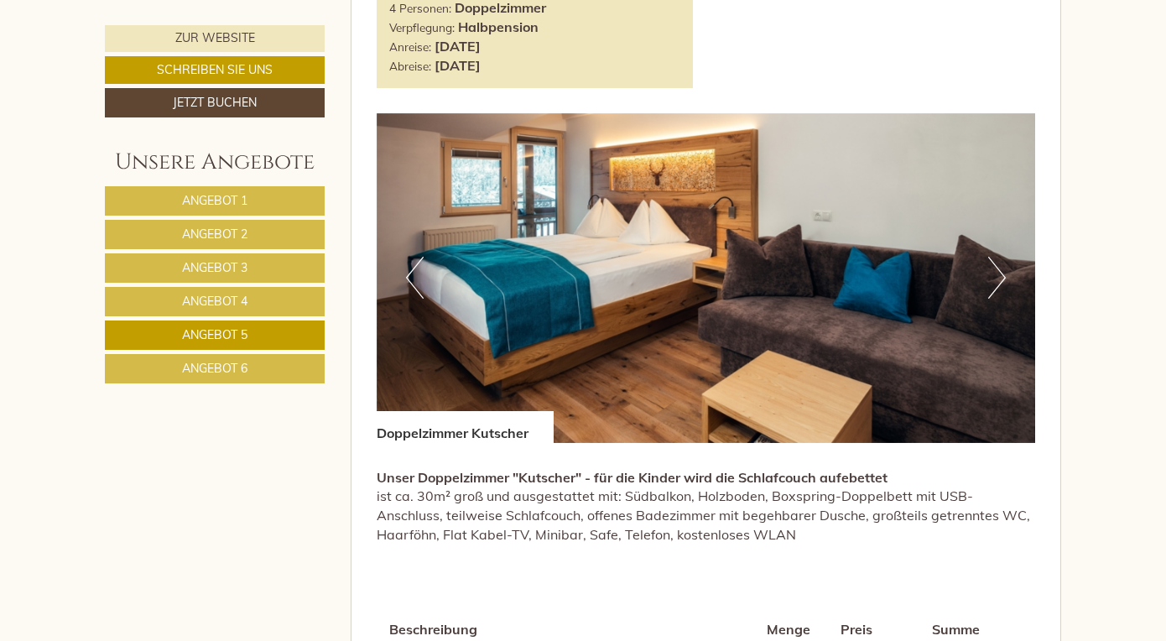
click at [240, 204] on span "Angebot 1" at bounding box center [214, 200] width 65 height 15
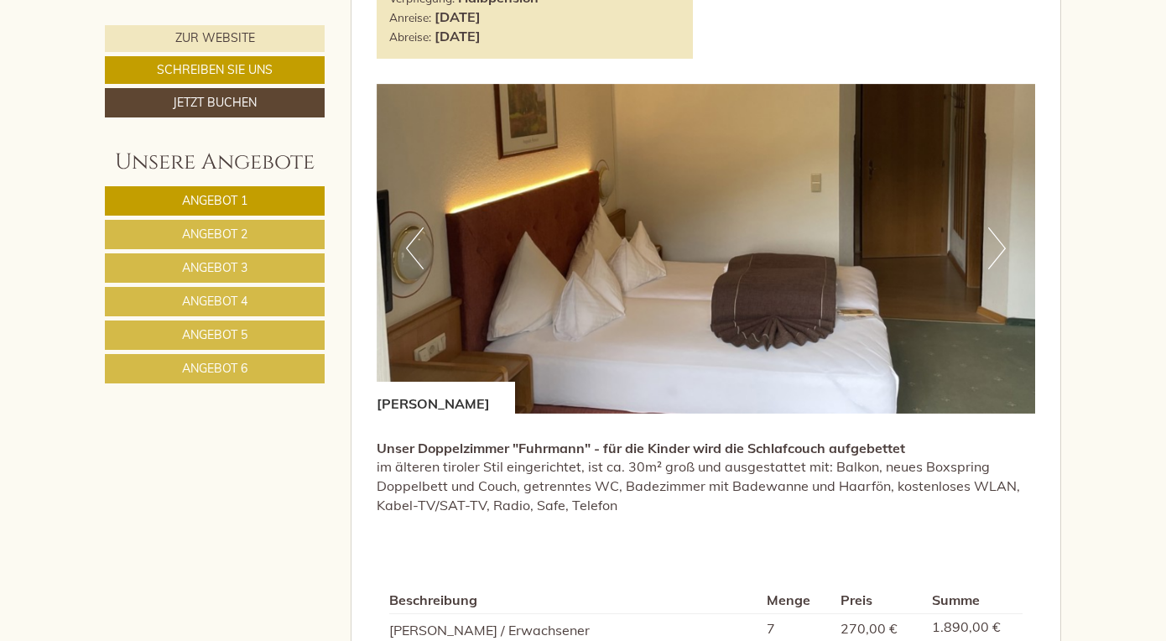
scroll to position [1216, 0]
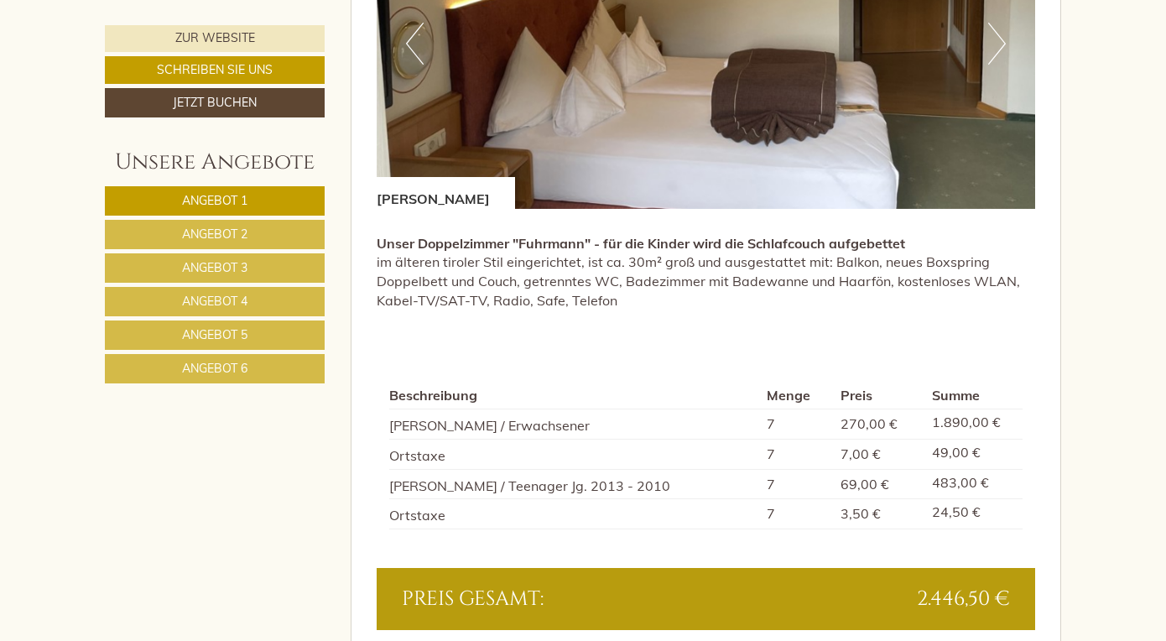
click at [226, 234] on span "Angebot 2" at bounding box center [214, 234] width 65 height 15
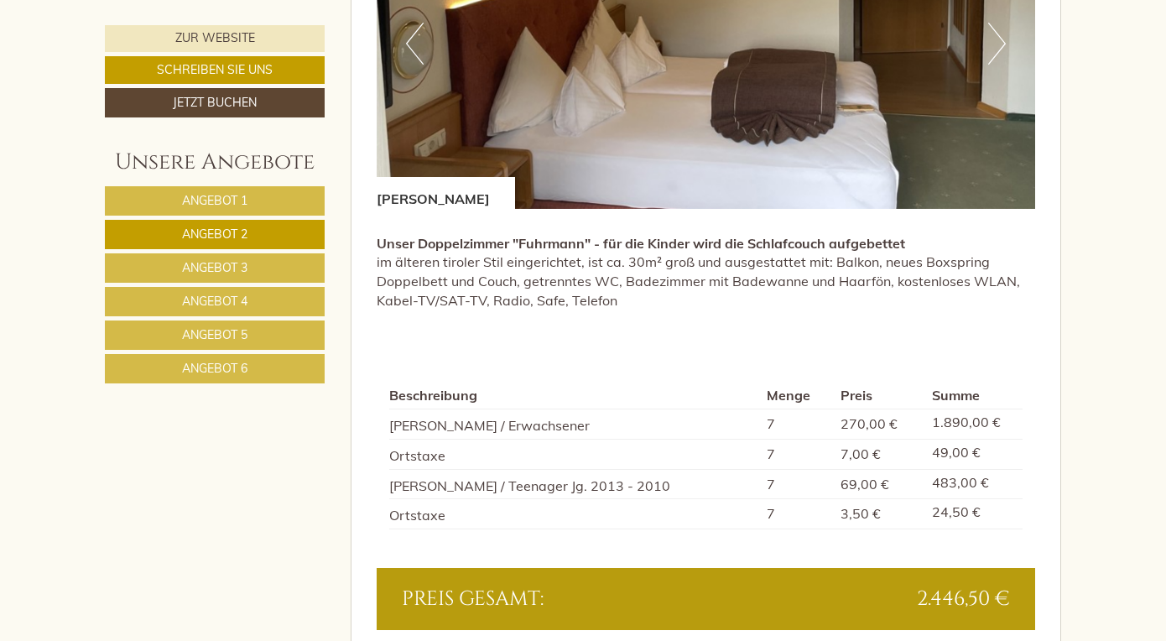
scroll to position [833, 0]
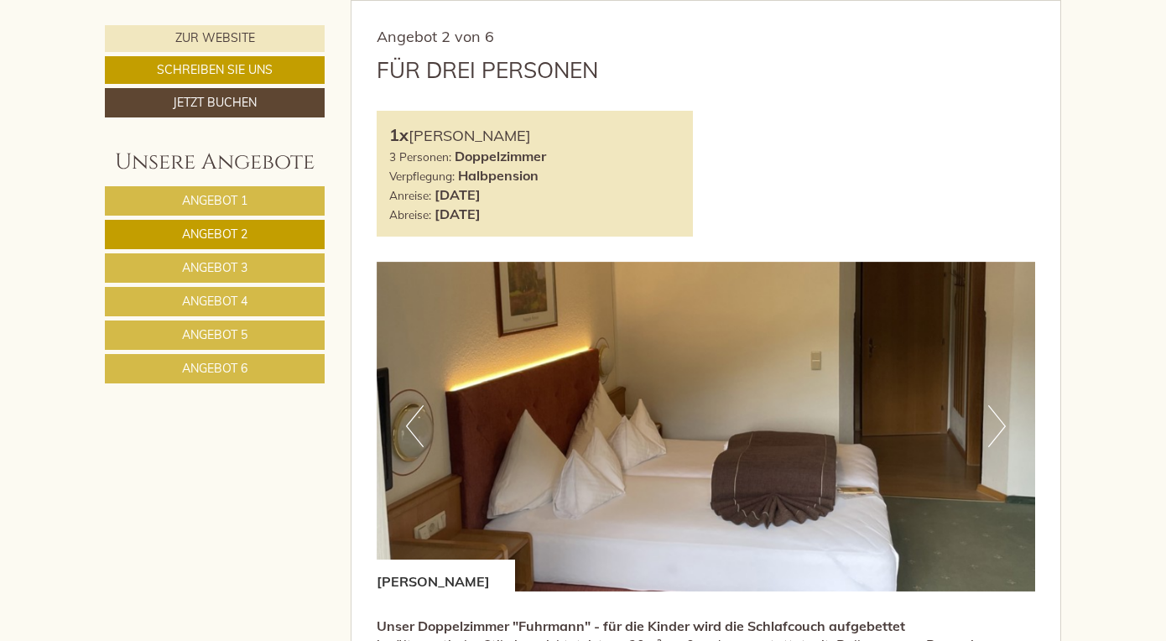
click at [268, 273] on link "Angebot 3" at bounding box center [215, 267] width 220 height 29
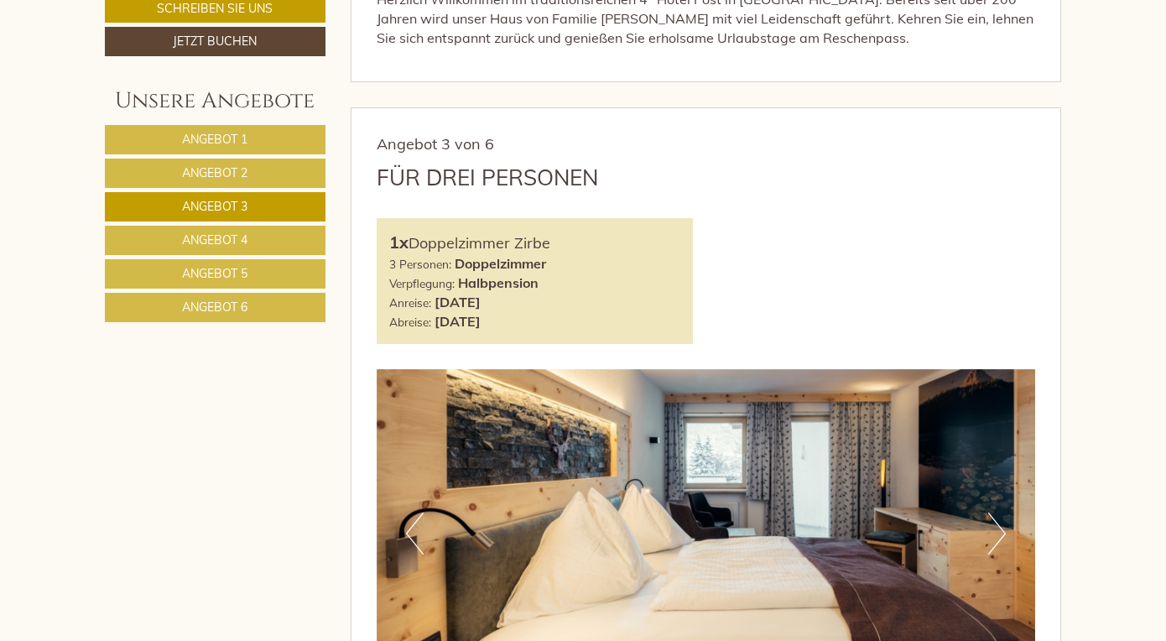
scroll to position [824, 0]
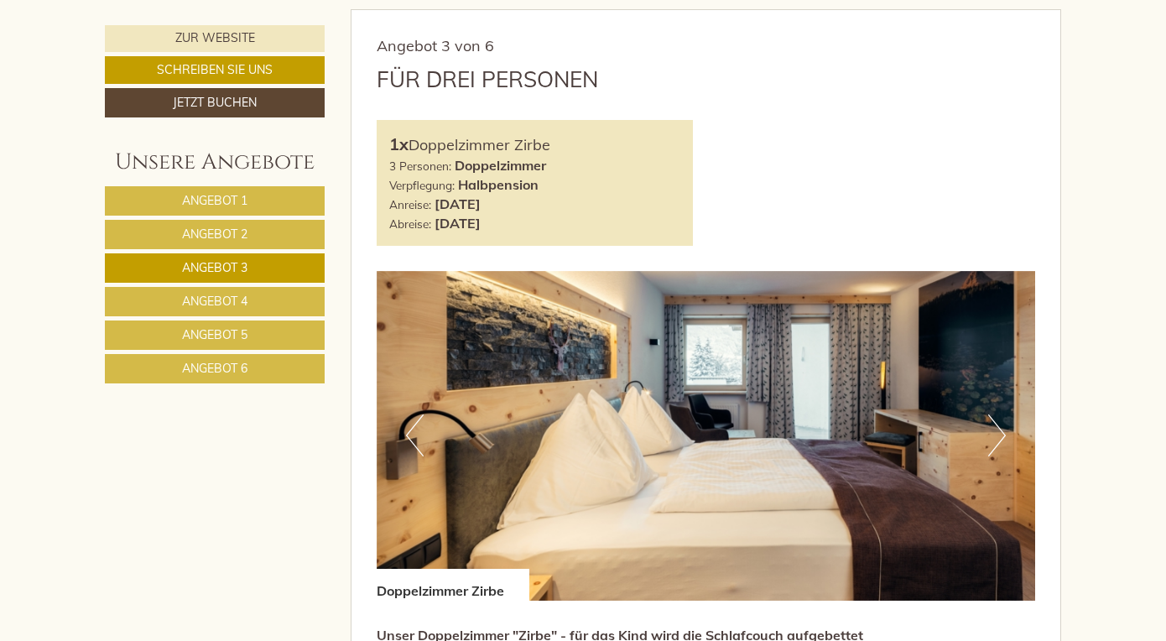
click at [247, 234] on span "Angebot 2" at bounding box center [214, 234] width 65 height 15
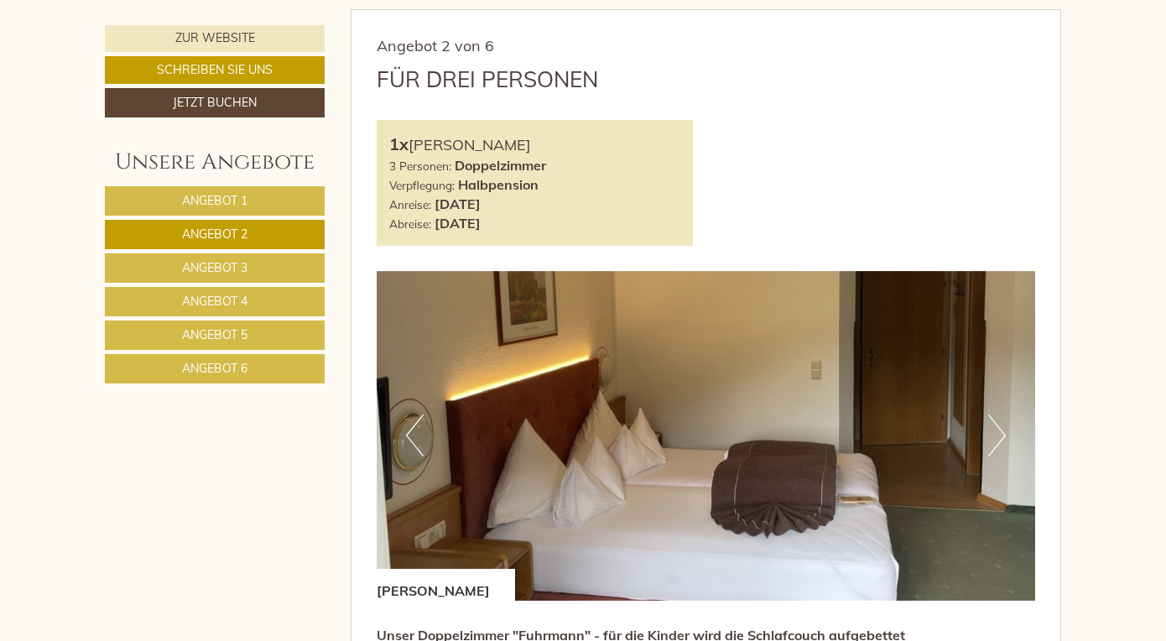
scroll to position [833, 0]
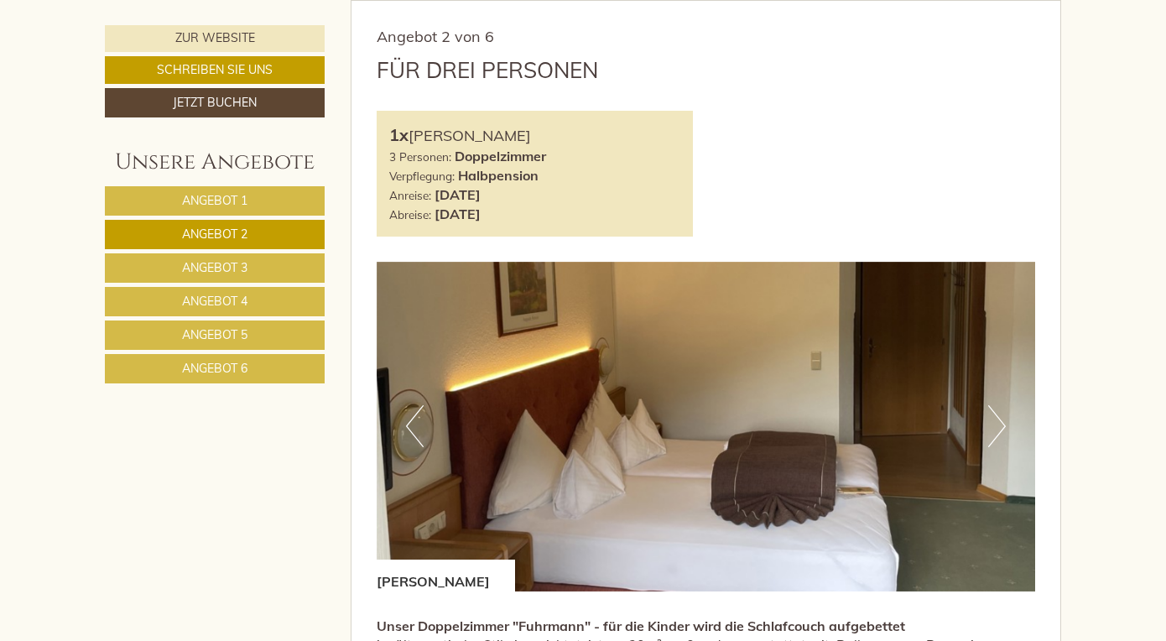
click at [252, 201] on link "Angebot 1" at bounding box center [215, 200] width 220 height 29
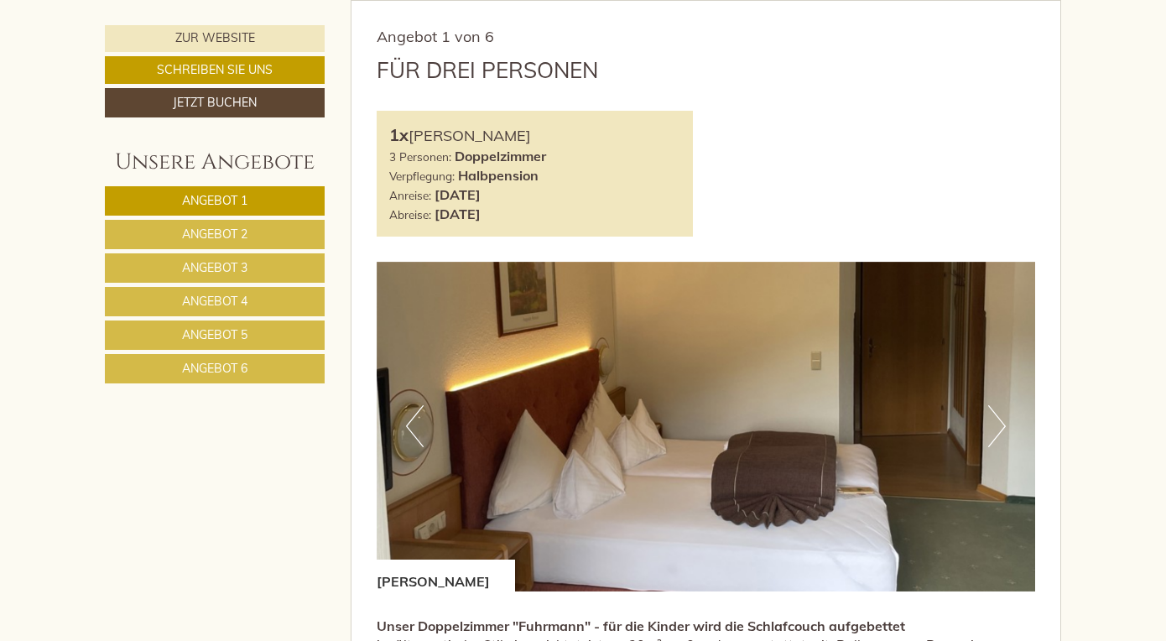
click at [232, 270] on span "Angebot 3" at bounding box center [214, 267] width 65 height 15
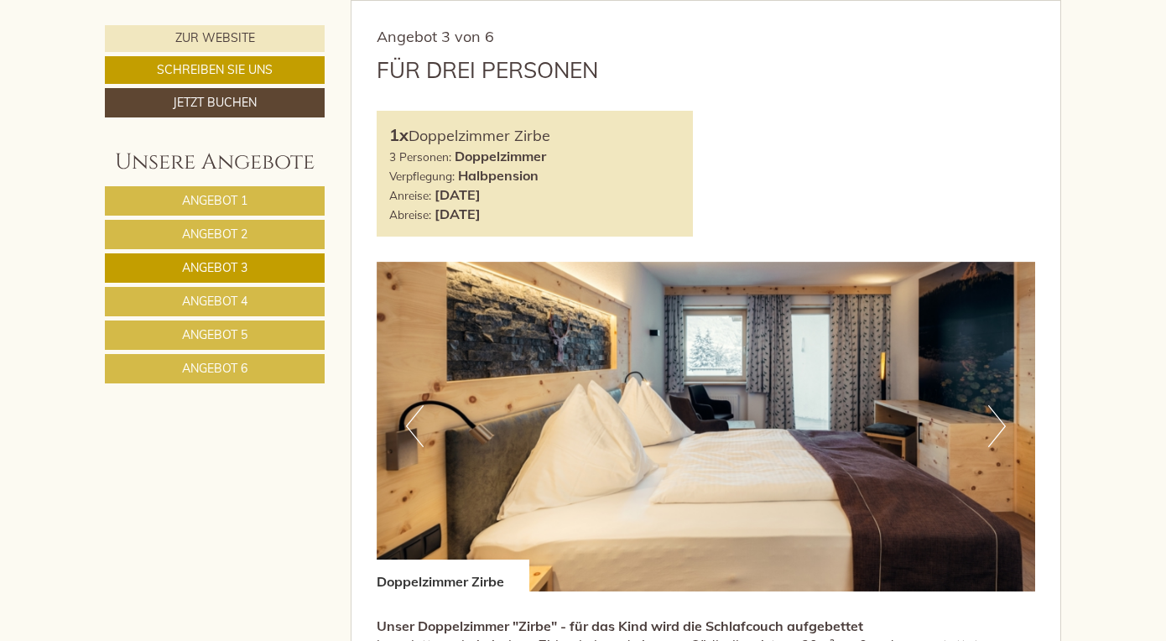
click at [234, 303] on span "Angebot 4" at bounding box center [214, 301] width 65 height 15
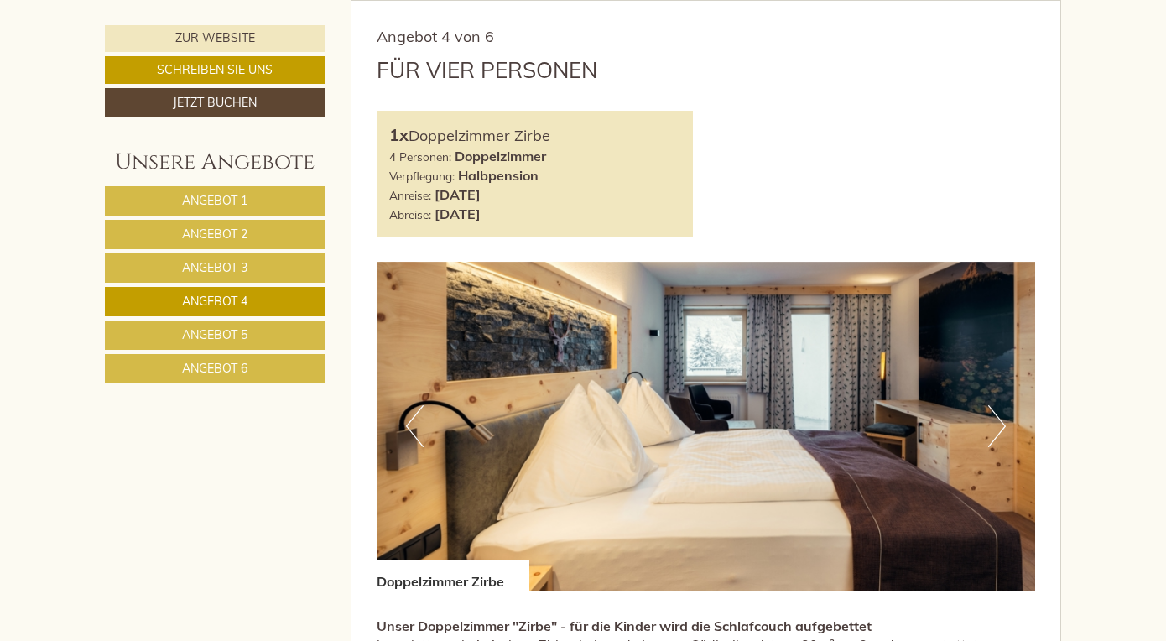
click at [230, 319] on nav "Angebot 1 Angebot 2 Angebot 3 Angebot 4 Angebot 5 Angebot 6" at bounding box center [217, 284] width 225 height 197
click at [228, 341] on span "Angebot 5" at bounding box center [214, 334] width 65 height 15
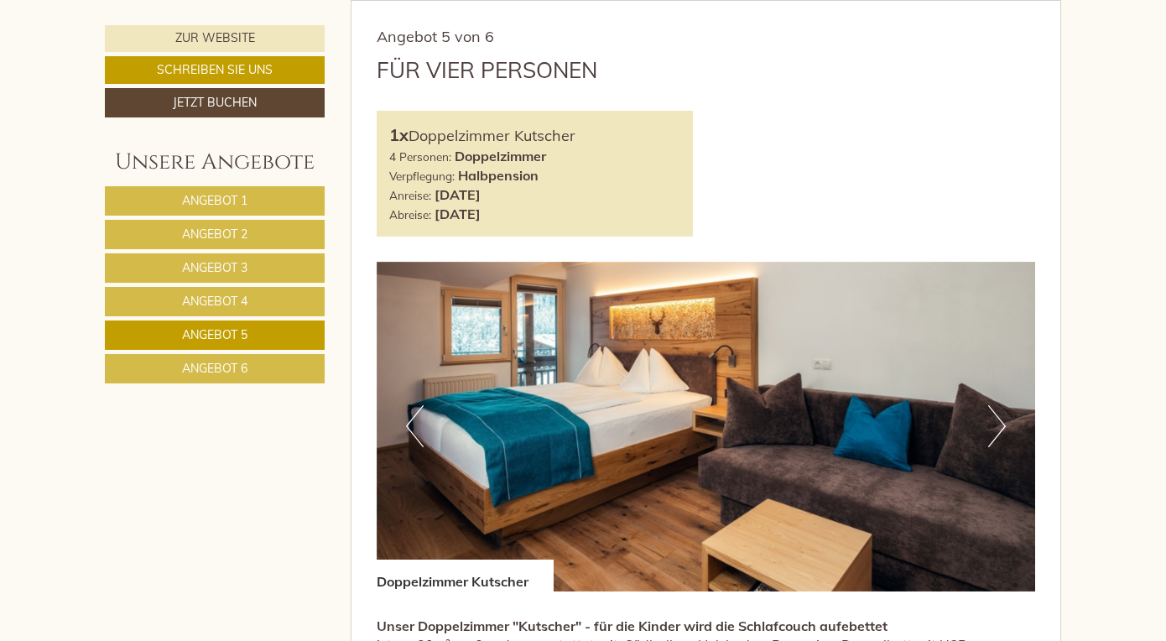
click at [224, 371] on span "Angebot 6" at bounding box center [214, 368] width 65 height 15
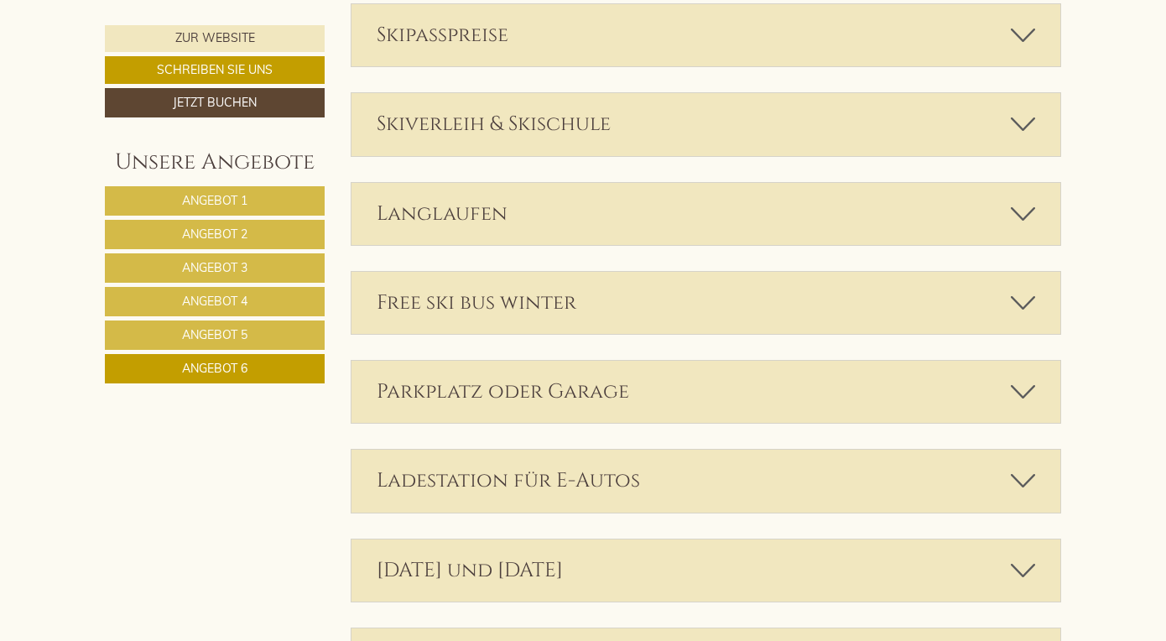
scroll to position [2937, 0]
click at [562, 371] on div "Parkplatz oder Garage" at bounding box center [707, 393] width 710 height 62
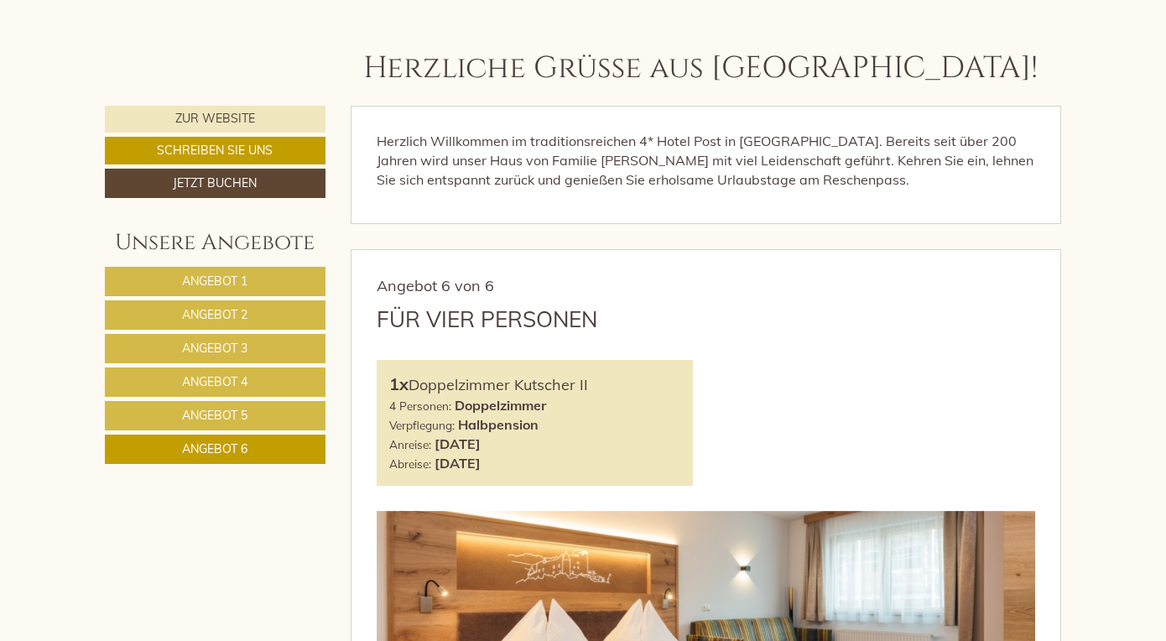
scroll to position [606, 0]
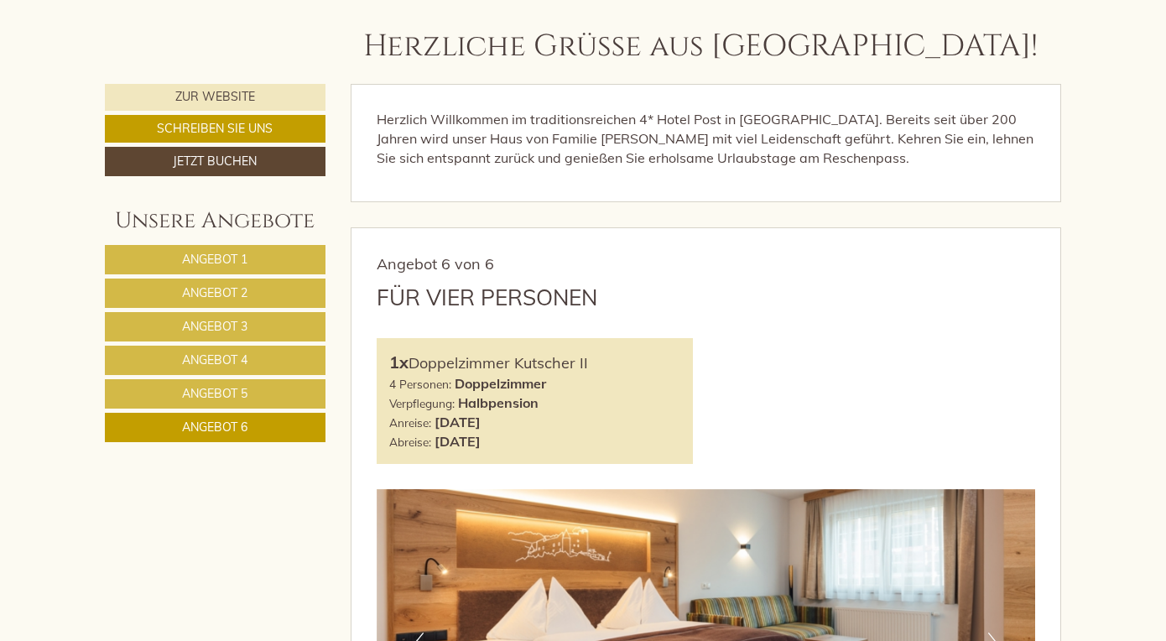
click at [260, 324] on link "Angebot 3" at bounding box center [215, 326] width 221 height 29
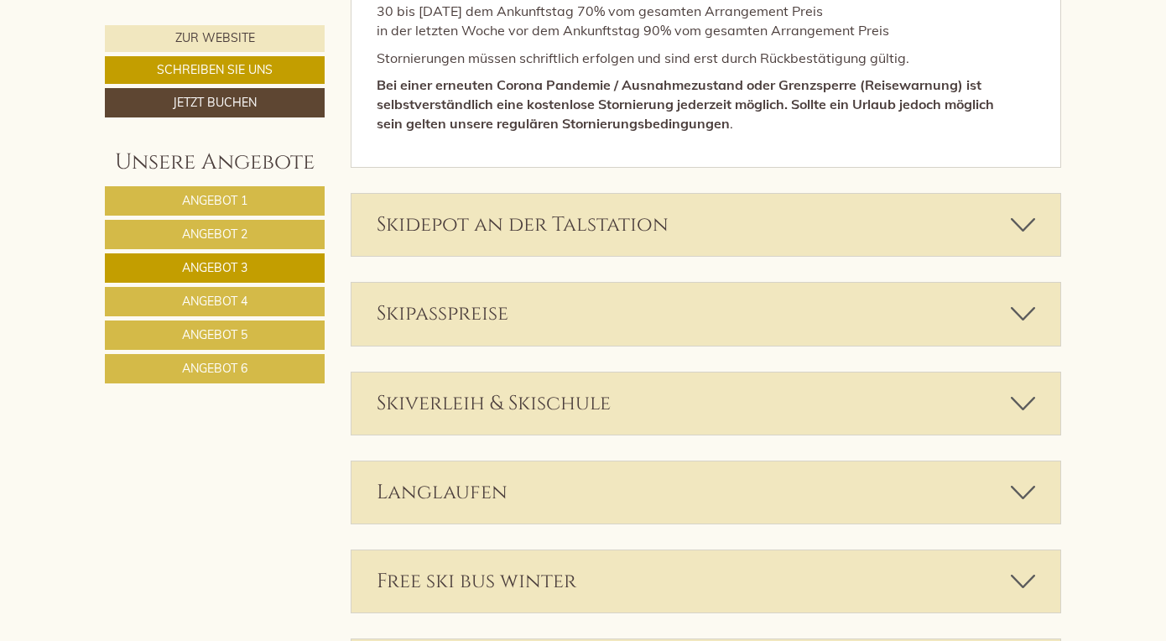
scroll to position [2603, 0]
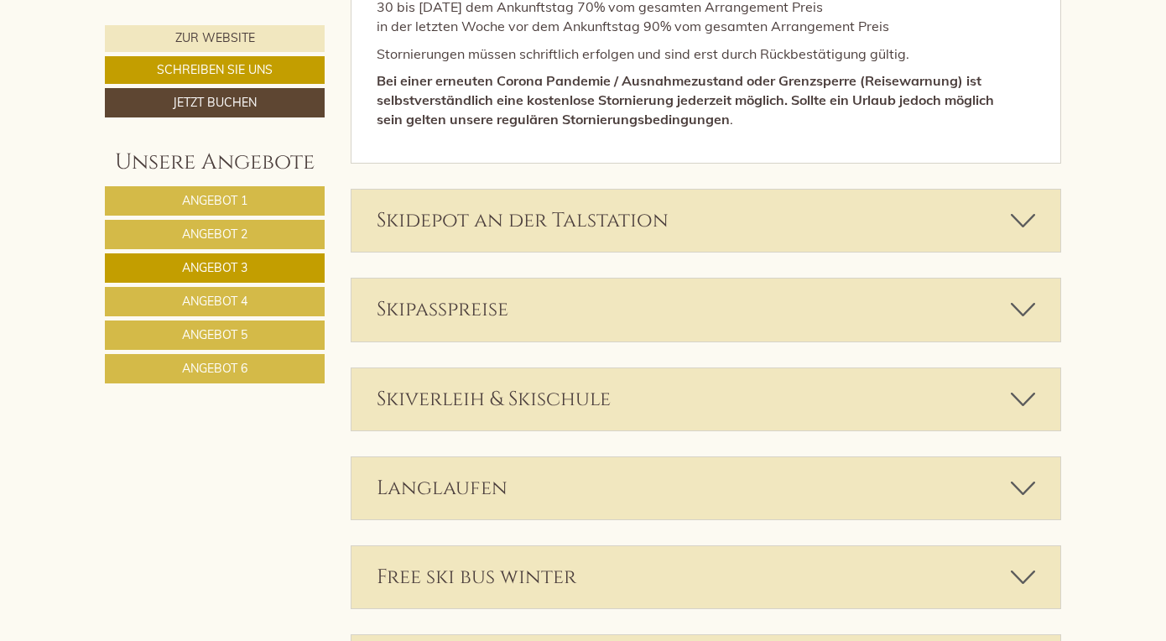
click at [245, 305] on span "Angebot 4" at bounding box center [214, 301] width 65 height 15
